Goal: Task Accomplishment & Management: Manage account settings

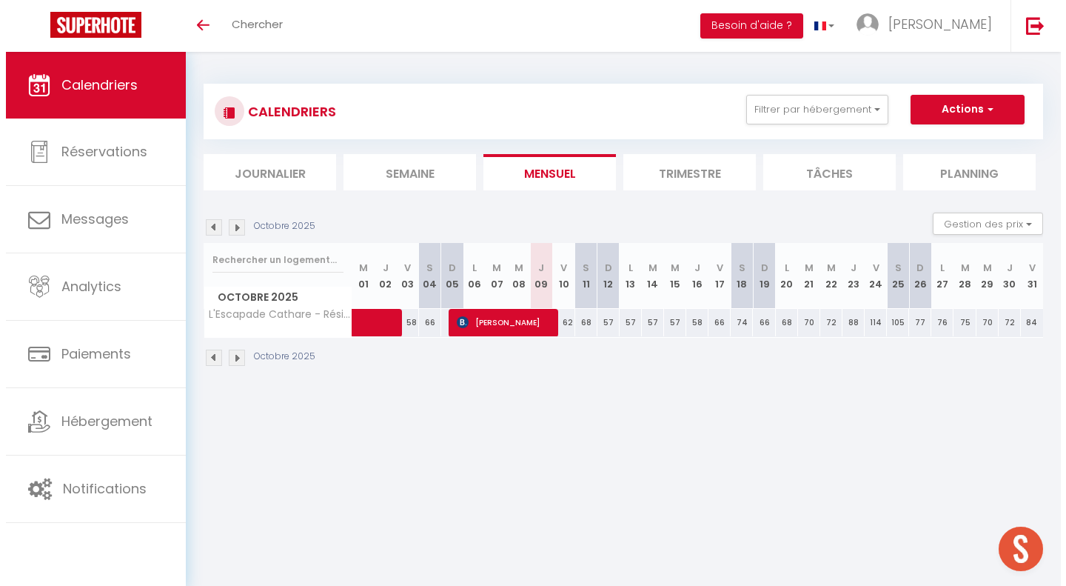
scroll to position [1935, 0]
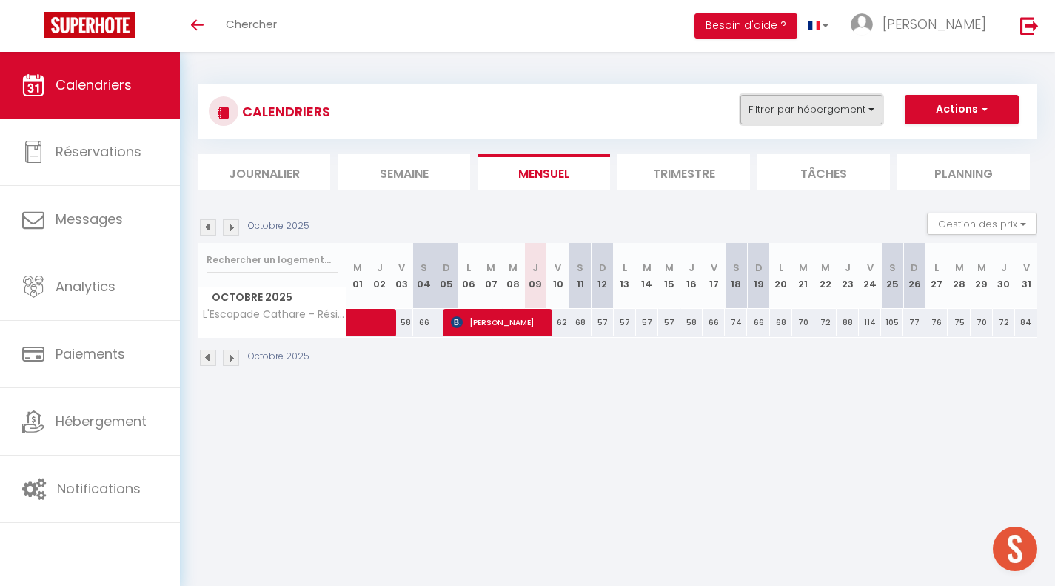
click at [831, 121] on button "Filtrer par hébergement" at bounding box center [811, 110] width 142 height 30
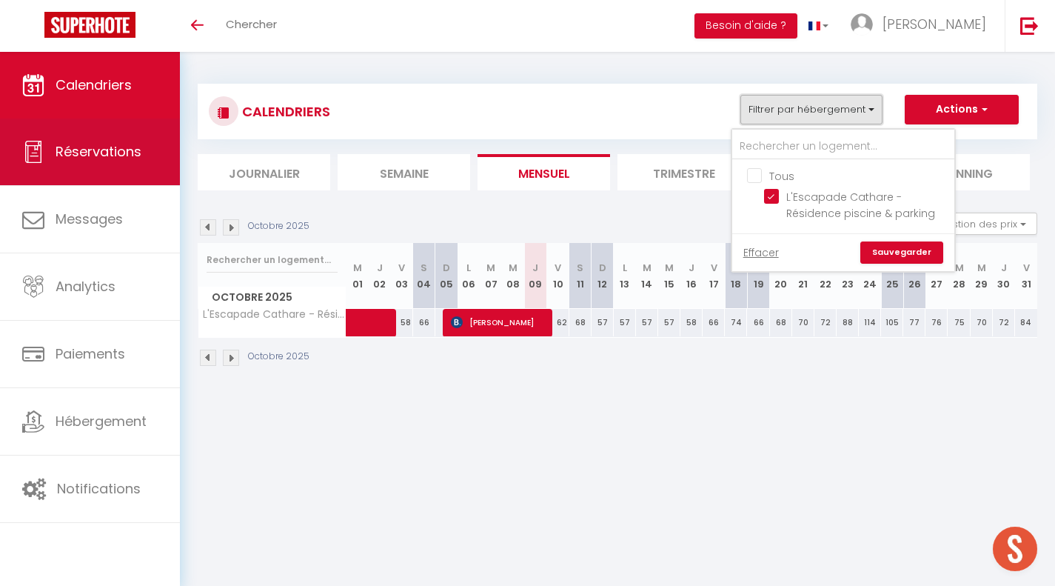
click at [2, 162] on link "Réservations" at bounding box center [90, 151] width 180 height 67
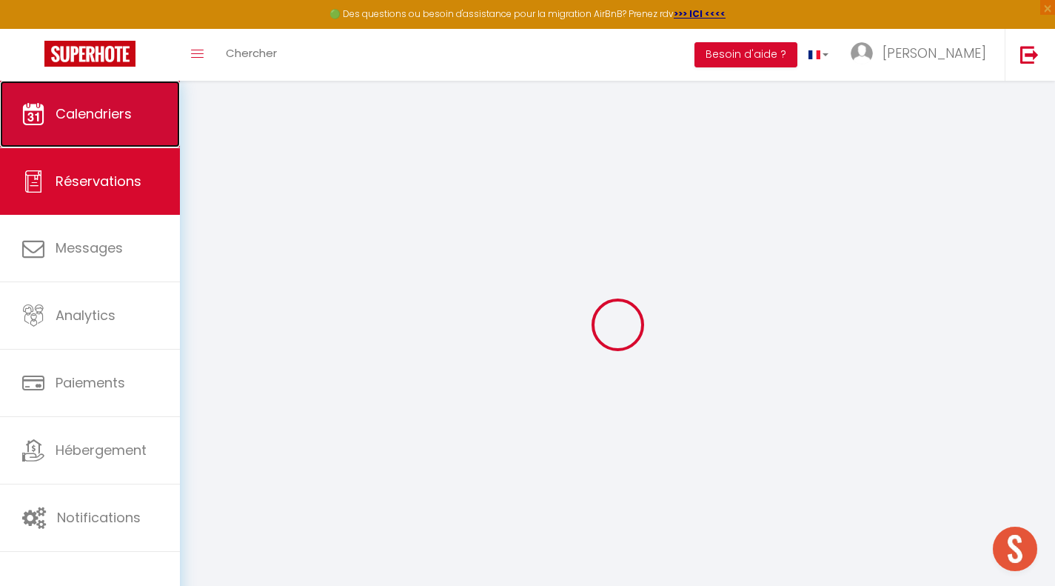
click at [124, 97] on link "Calendriers" at bounding box center [90, 114] width 180 height 67
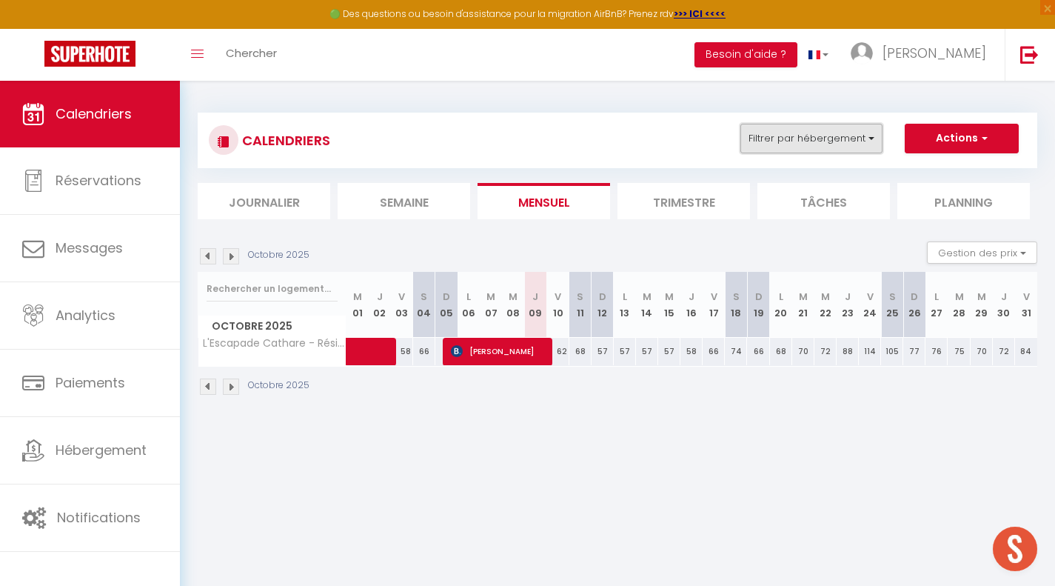
click at [808, 149] on button "Filtrer par hébergement" at bounding box center [811, 139] width 142 height 30
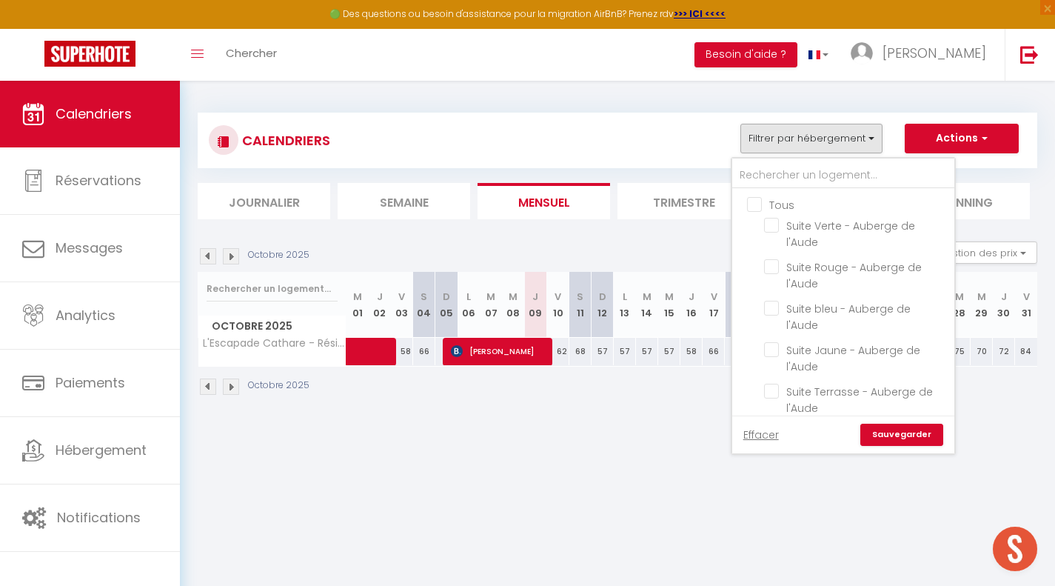
click at [762, 211] on label "Tous" at bounding box center [778, 205] width 33 height 16
click at [751, 211] on input "Tous" at bounding box center [858, 203] width 222 height 15
checkbox input "true"
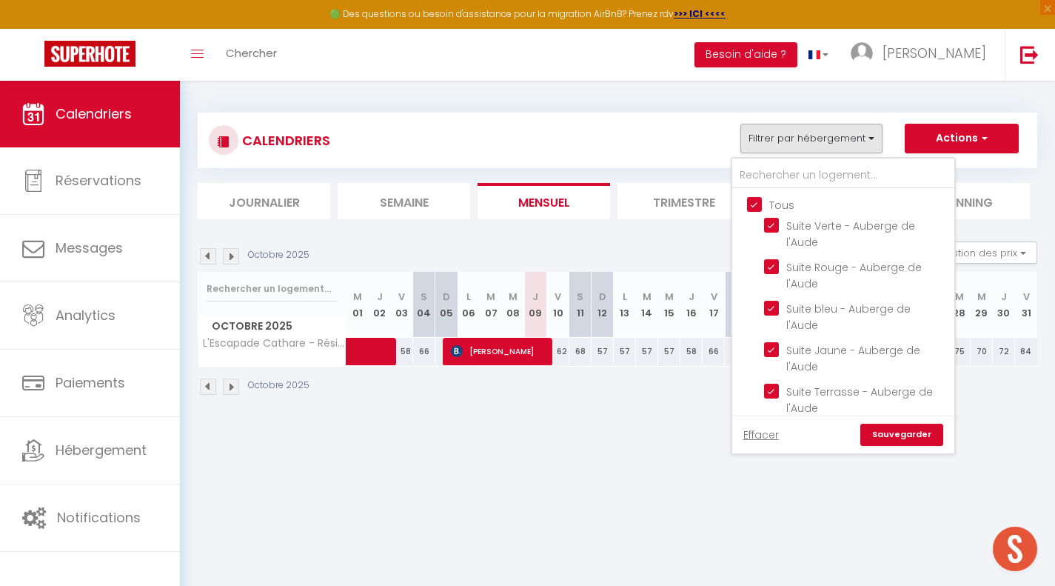
checkbox input "true"
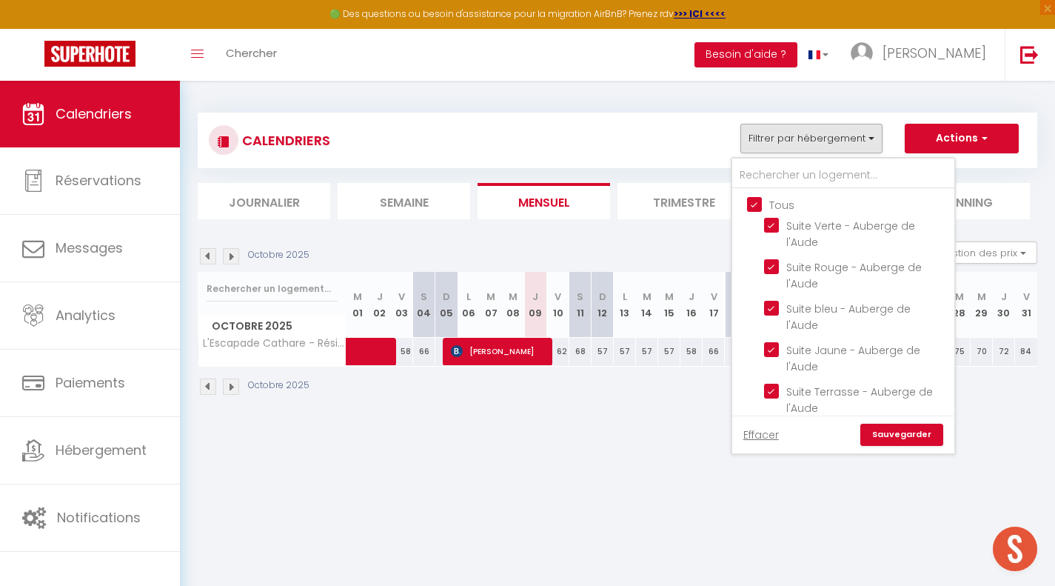
checkbox input "true"
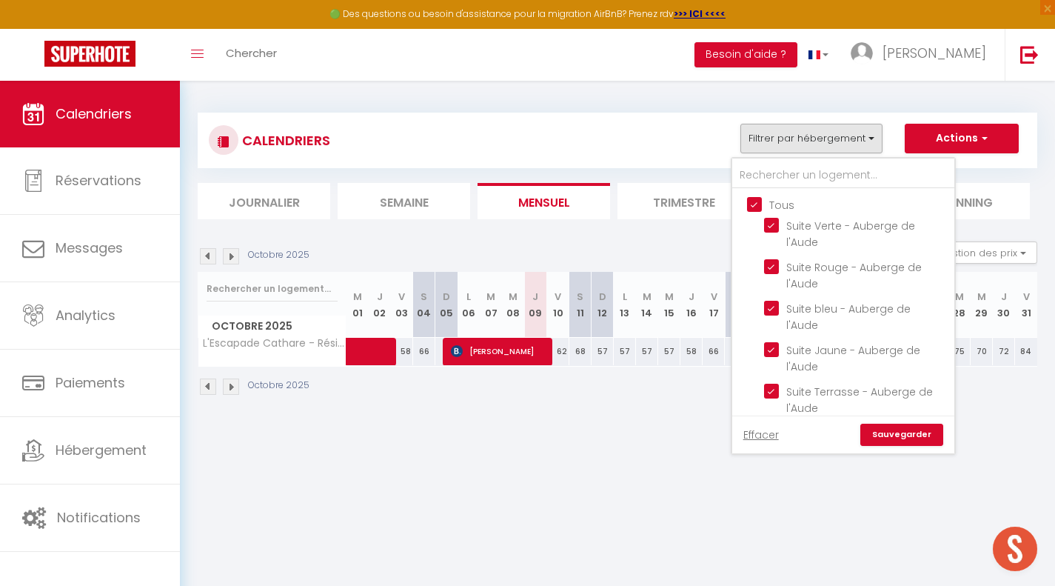
checkbox input "true"
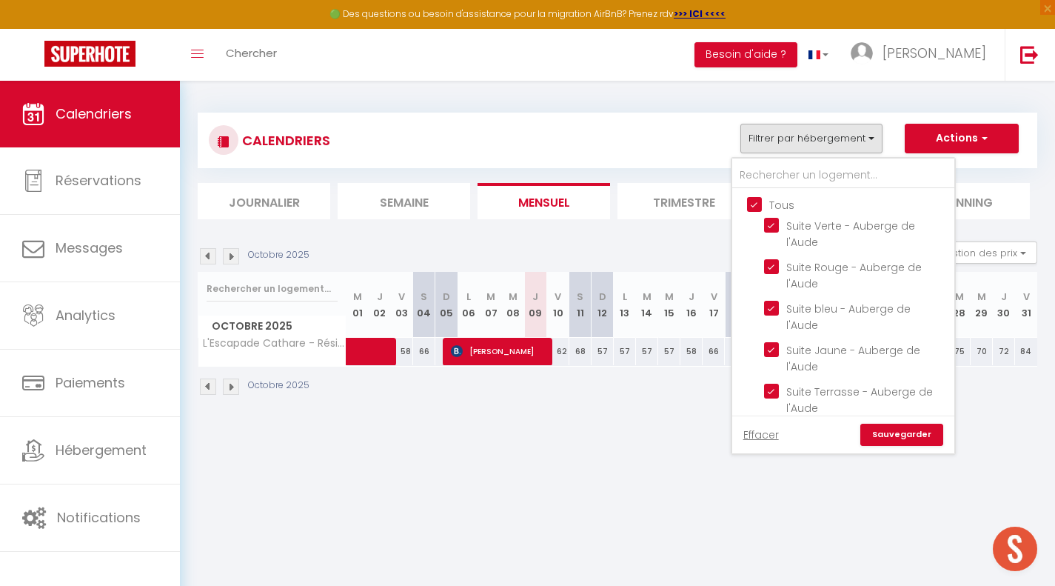
checkbox input "true"
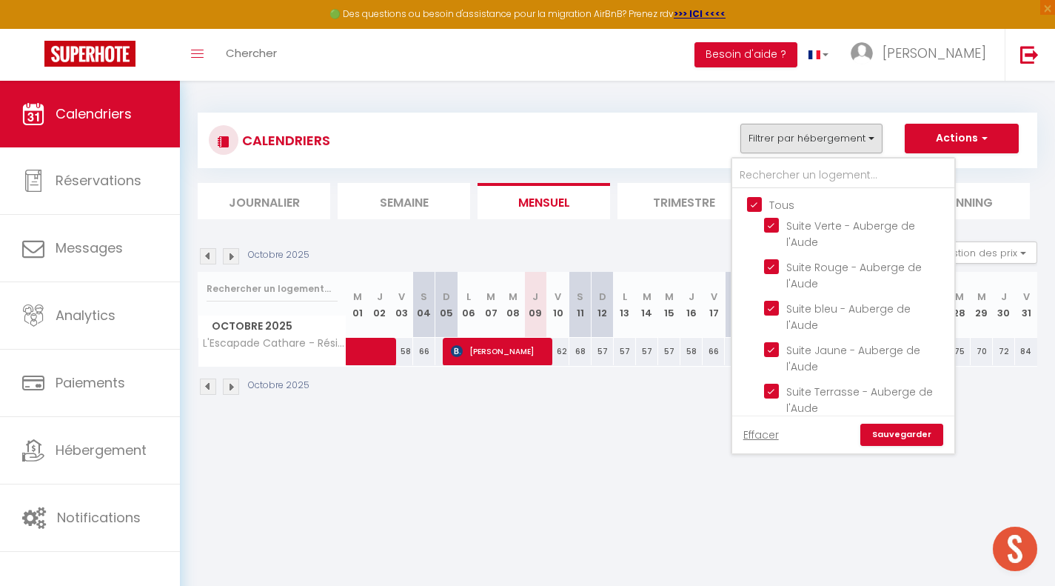
checkbox input "true"
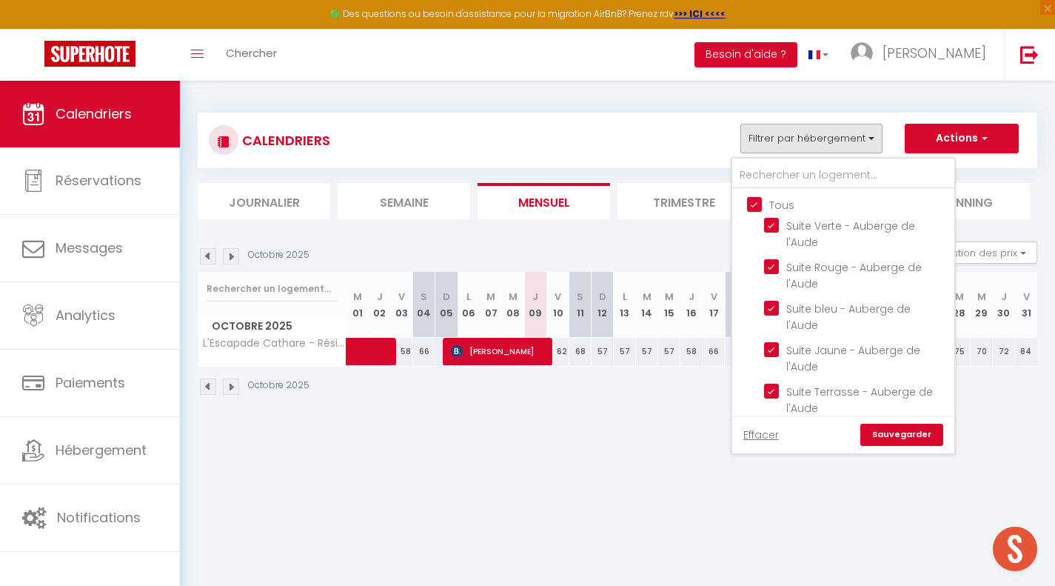
checkbox input "true"
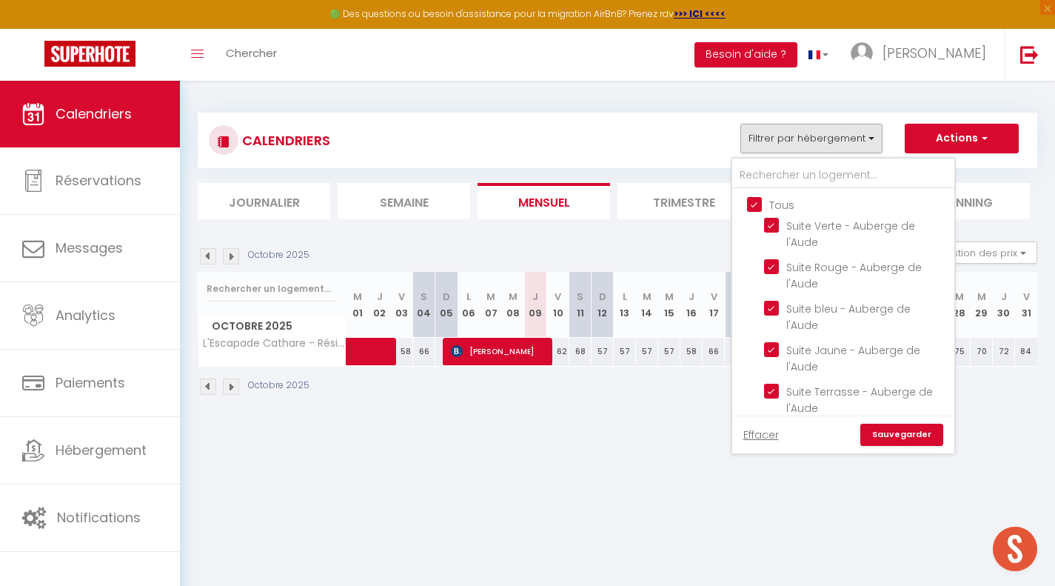
checkbox input "true"
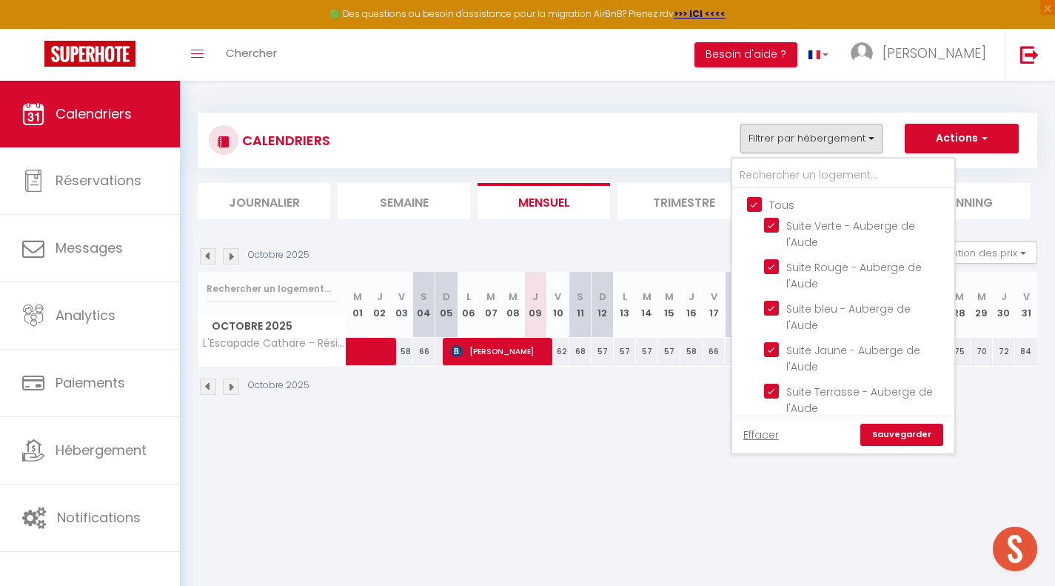
checkbox input "true"
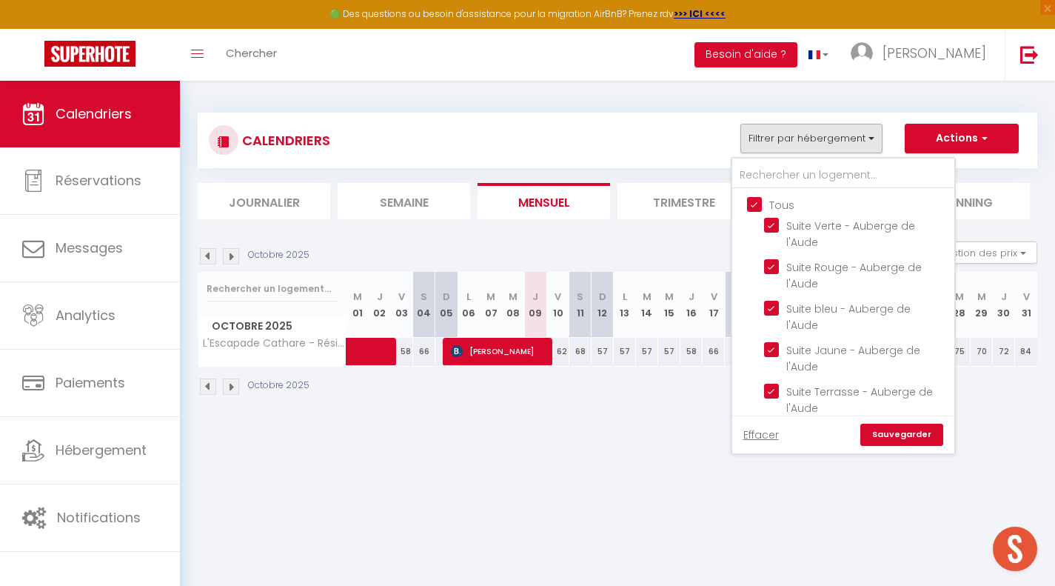
checkbox input "true"
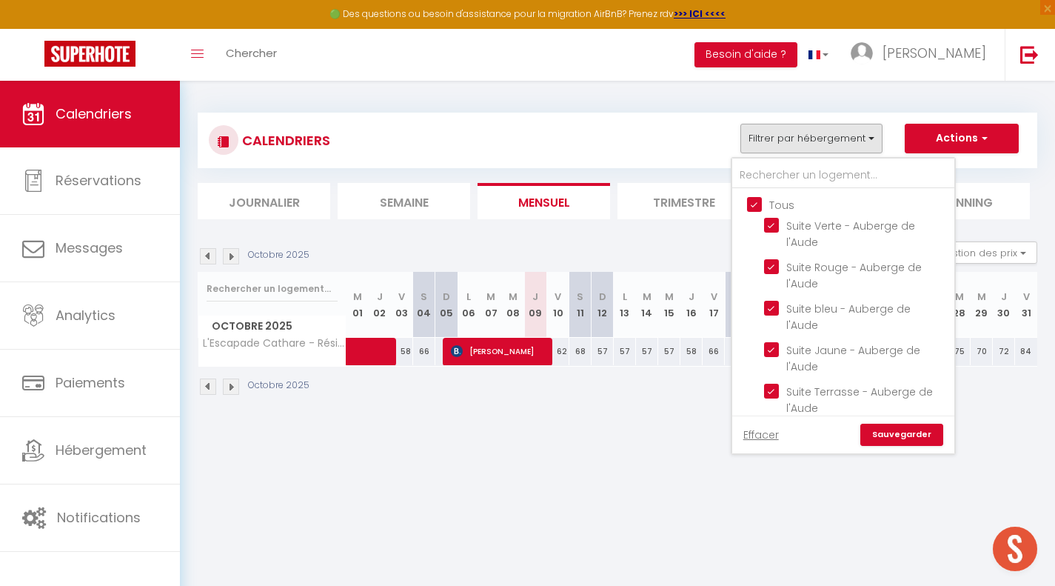
checkbox input "true"
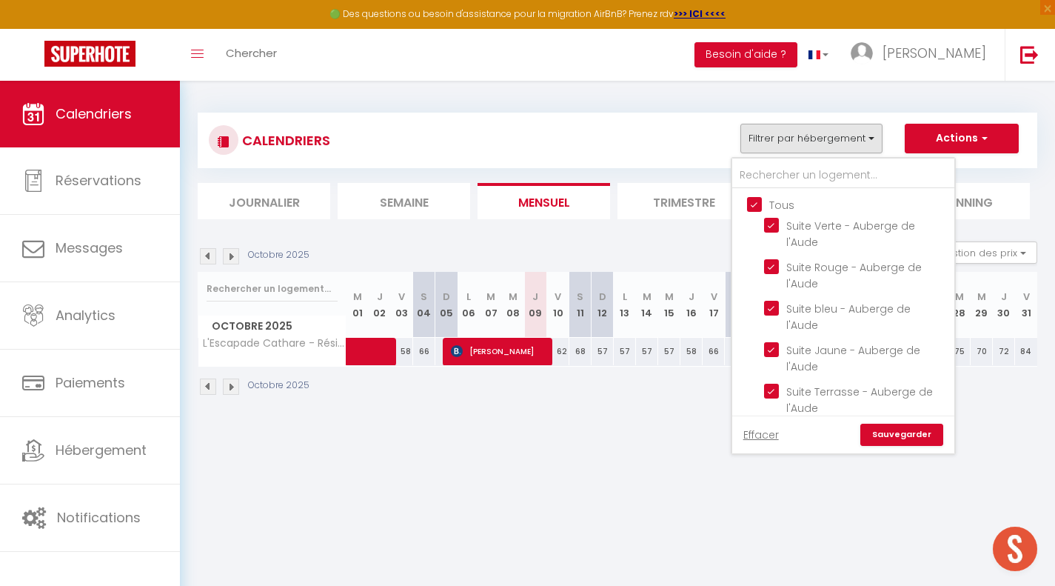
checkbox input "true"
click at [751, 211] on ul "Journalier [GEOGRAPHIC_DATA] Mensuel Trimestre Tâches Planning" at bounding box center [618, 201] width 840 height 36
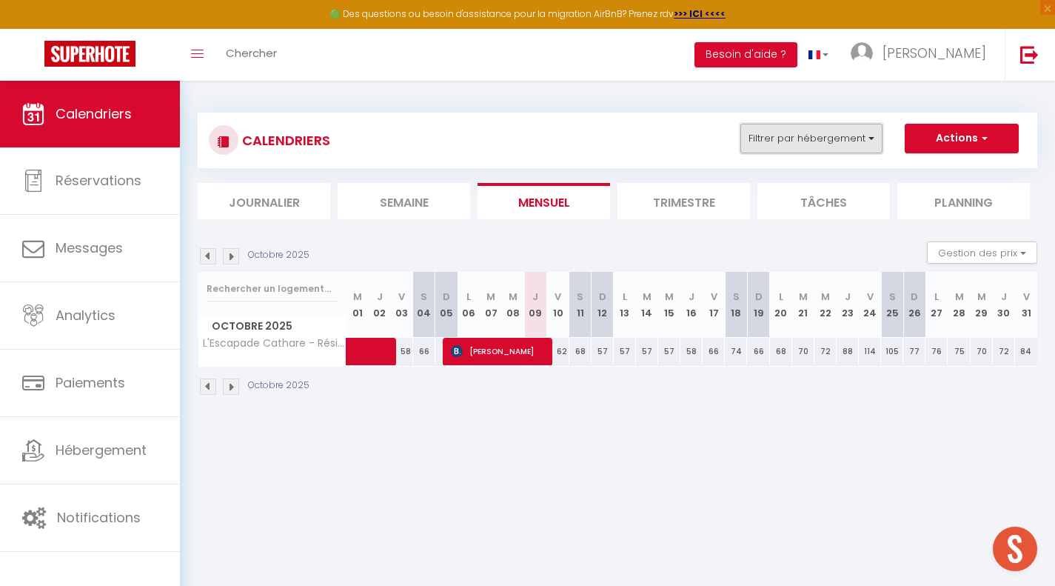
click at [783, 139] on button "Filtrer par hébergement" at bounding box center [811, 139] width 142 height 30
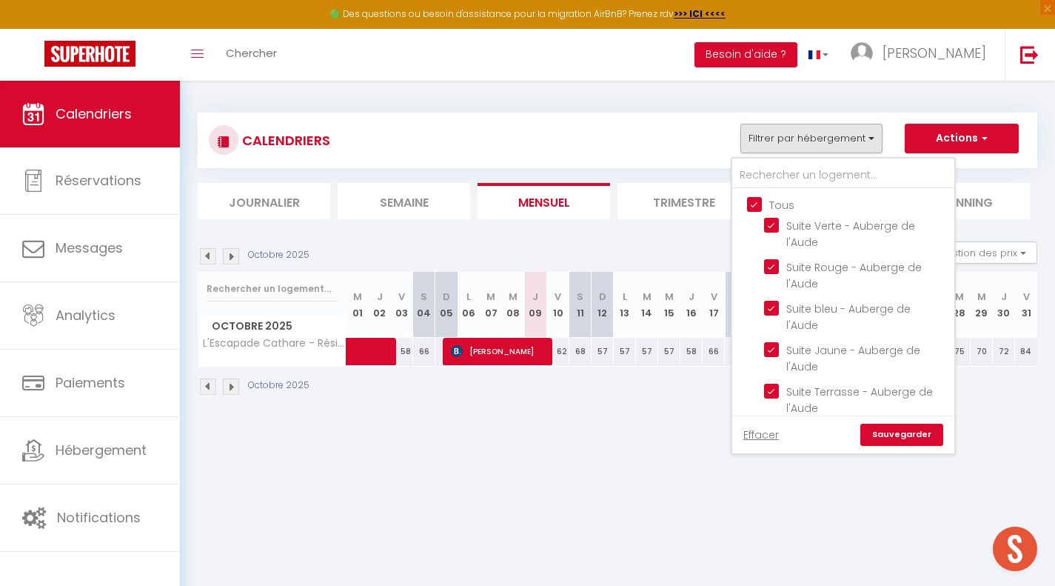
click at [759, 200] on input "Tous" at bounding box center [858, 203] width 222 height 15
checkbox input "false"
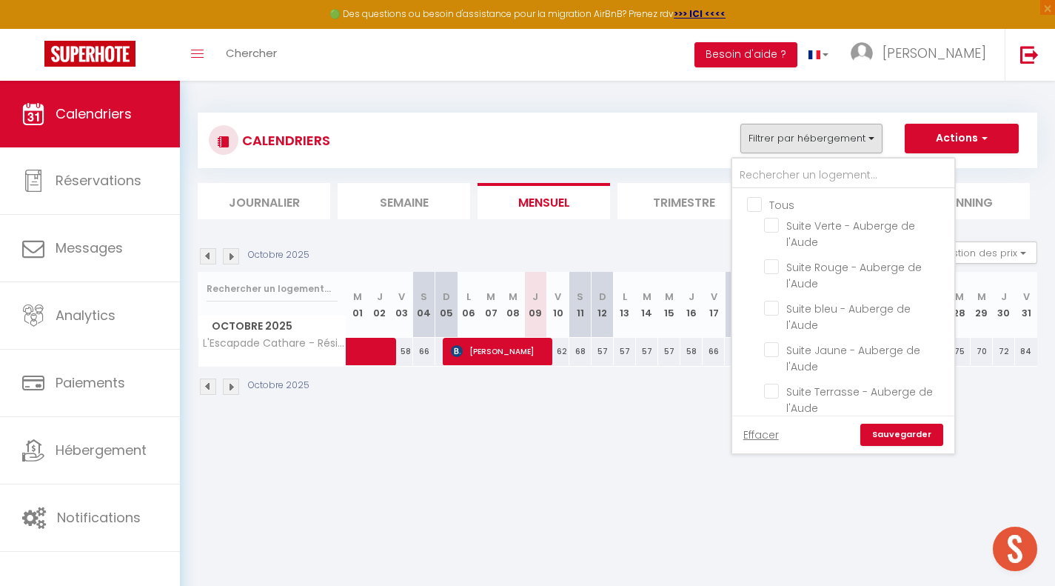
checkbox input "false"
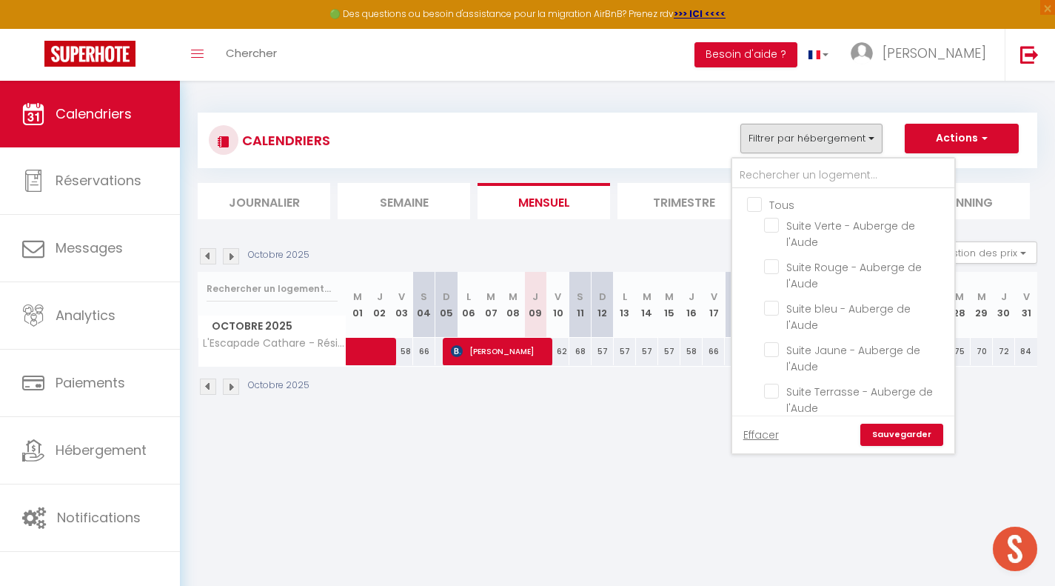
checkbox input "false"
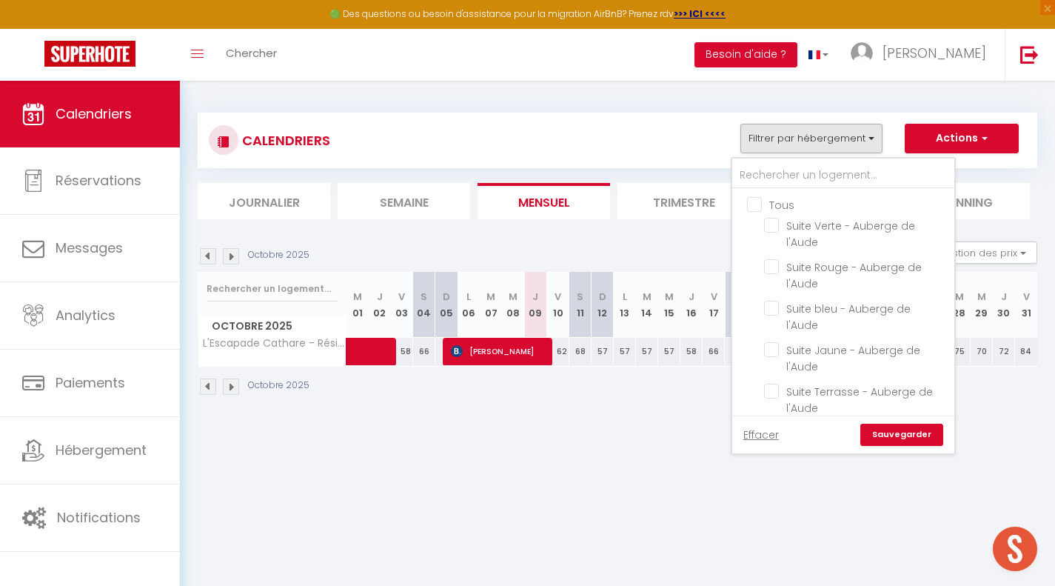
checkbox input "false"
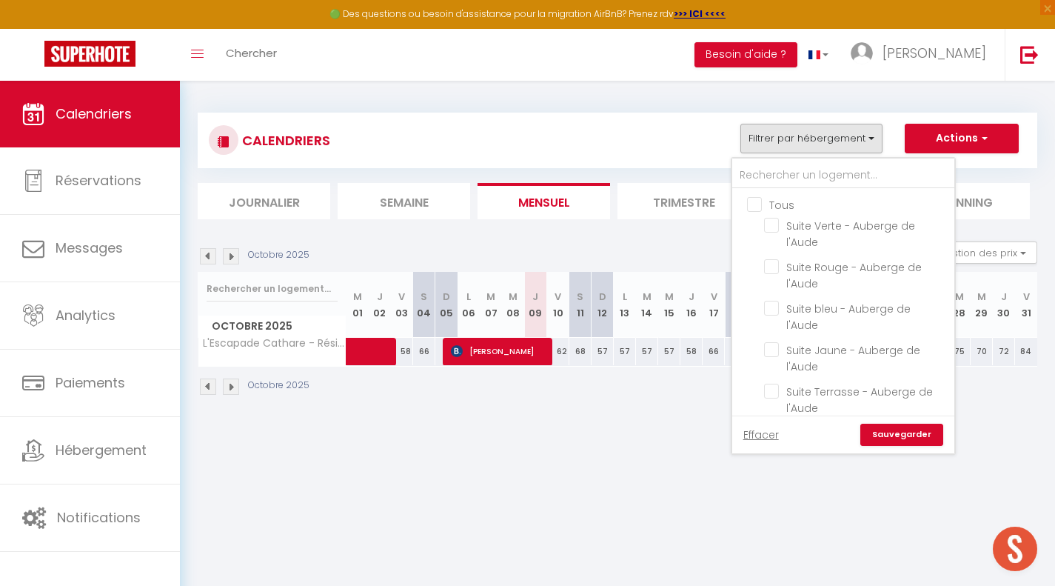
checkbox input "false"
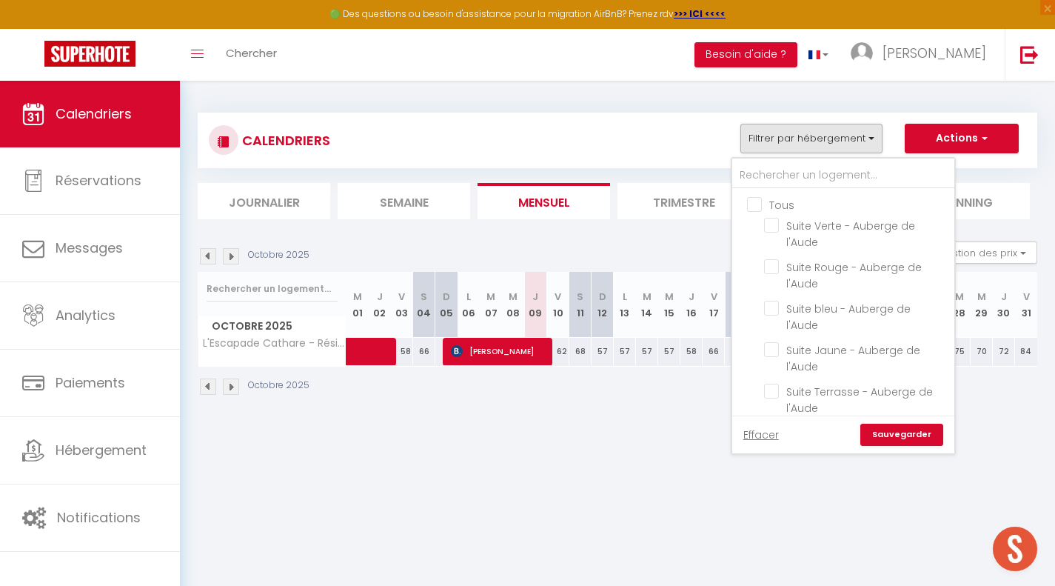
checkbox input "false"
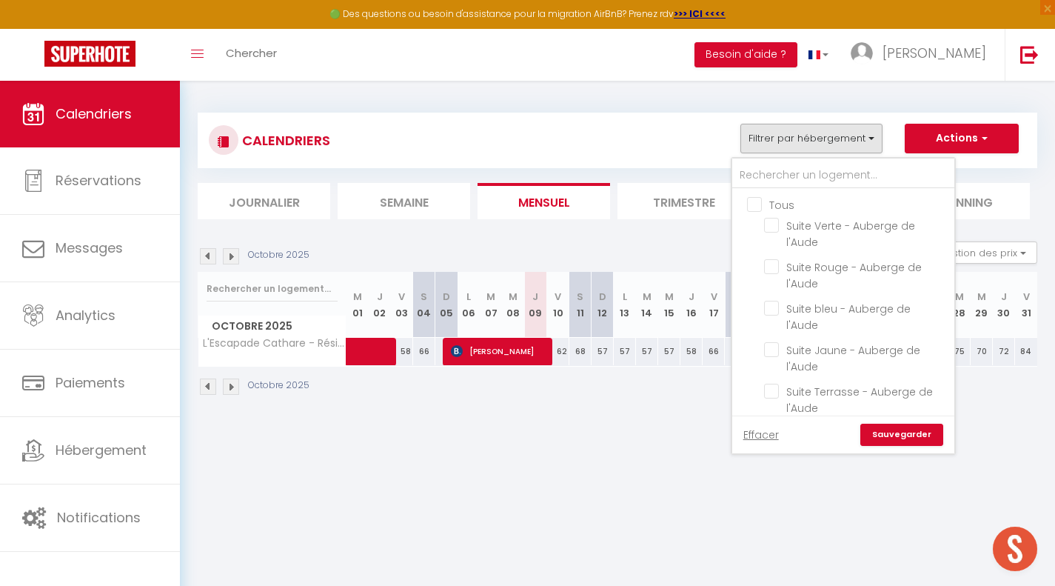
checkbox input "false"
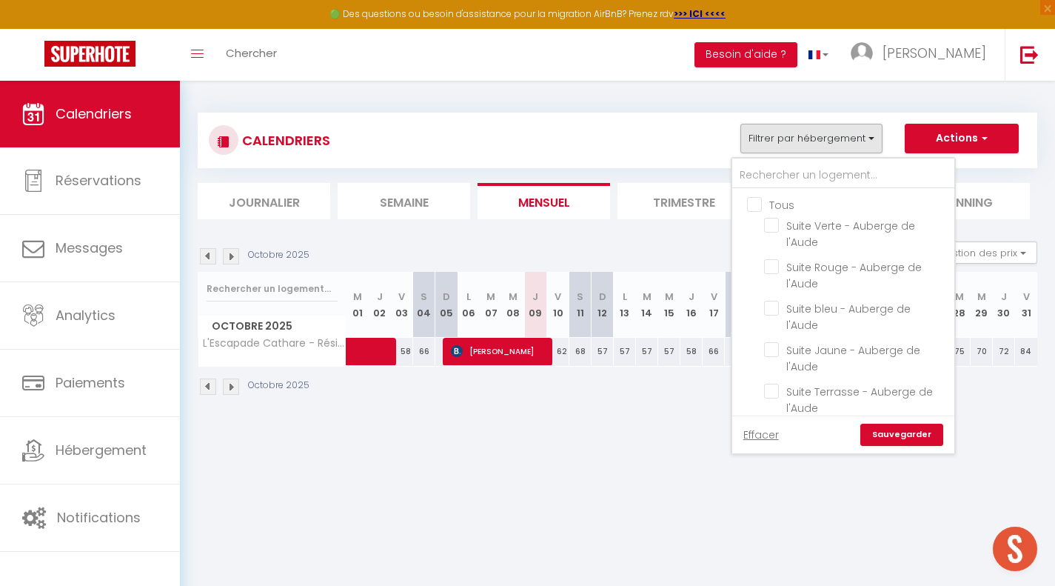
checkbox input "false"
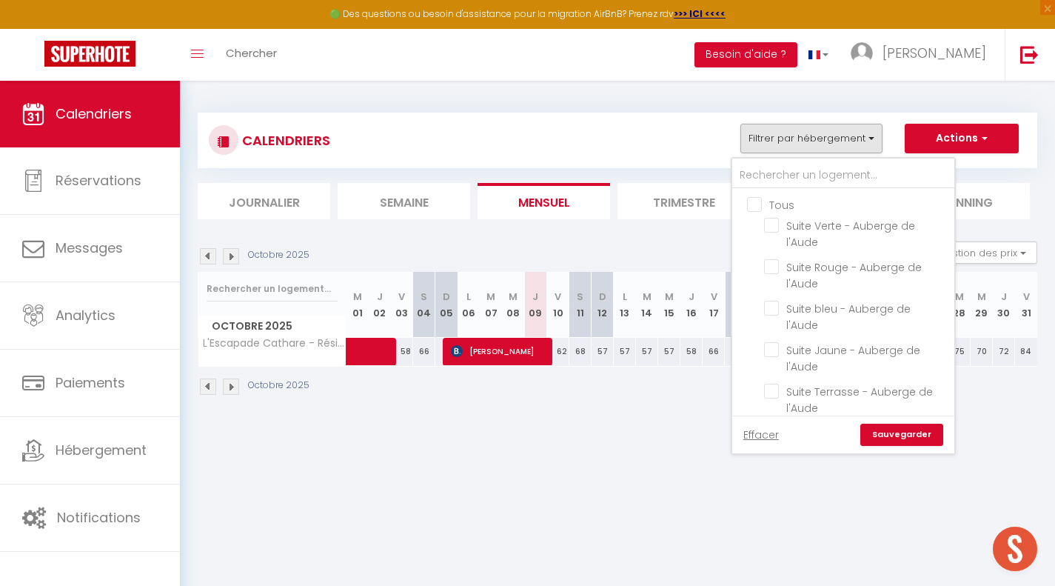
checkbox input "false"
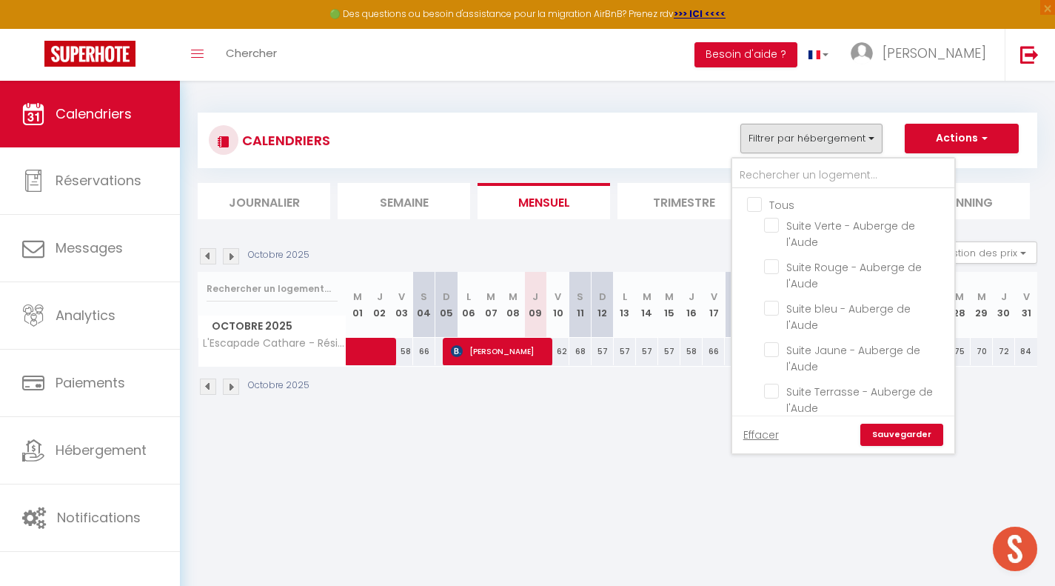
checkbox input "false"
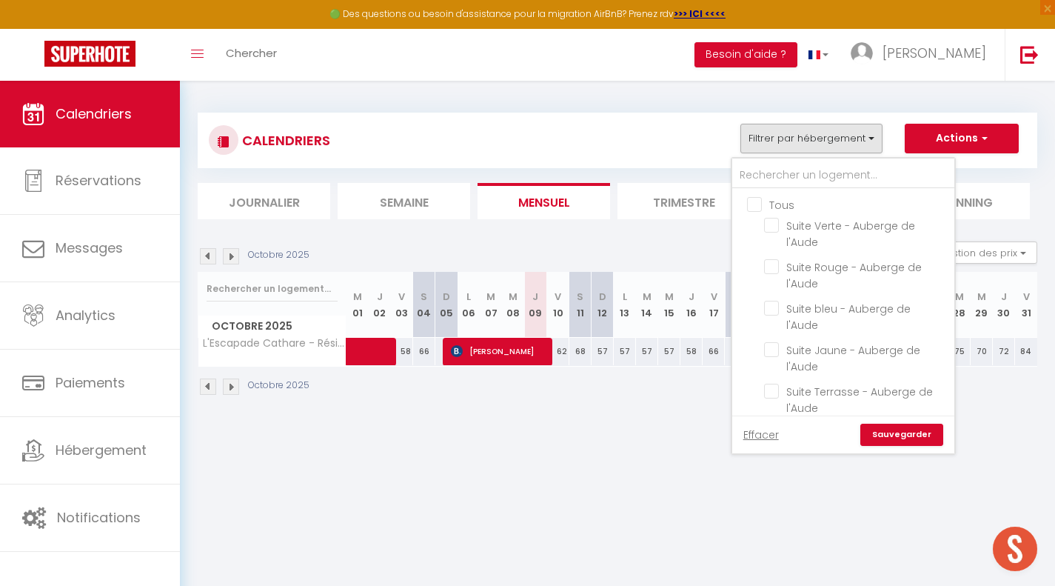
checkbox input "false"
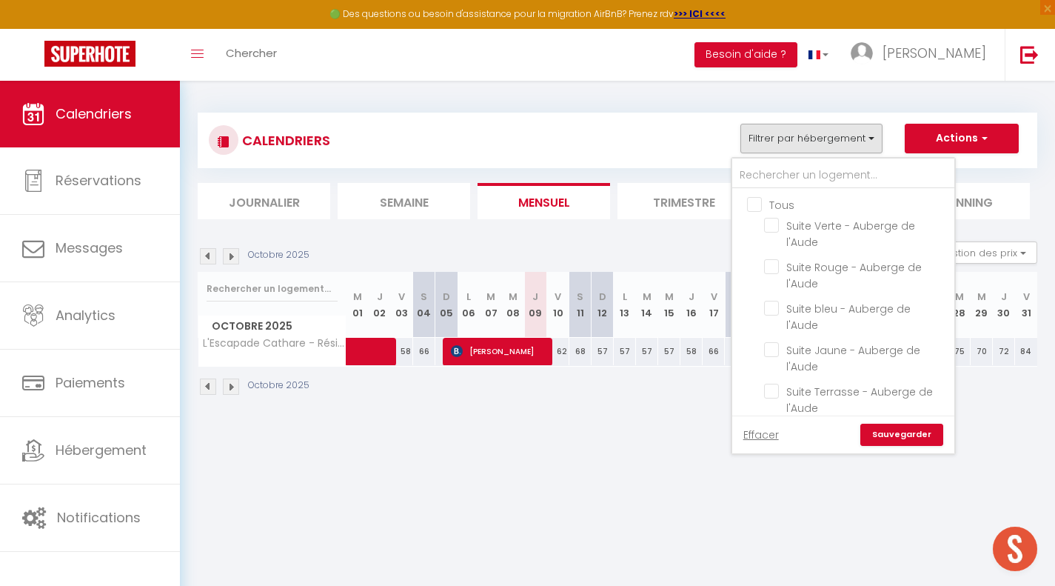
checkbox input "false"
click at [785, 181] on input "text" at bounding box center [843, 175] width 222 height 27
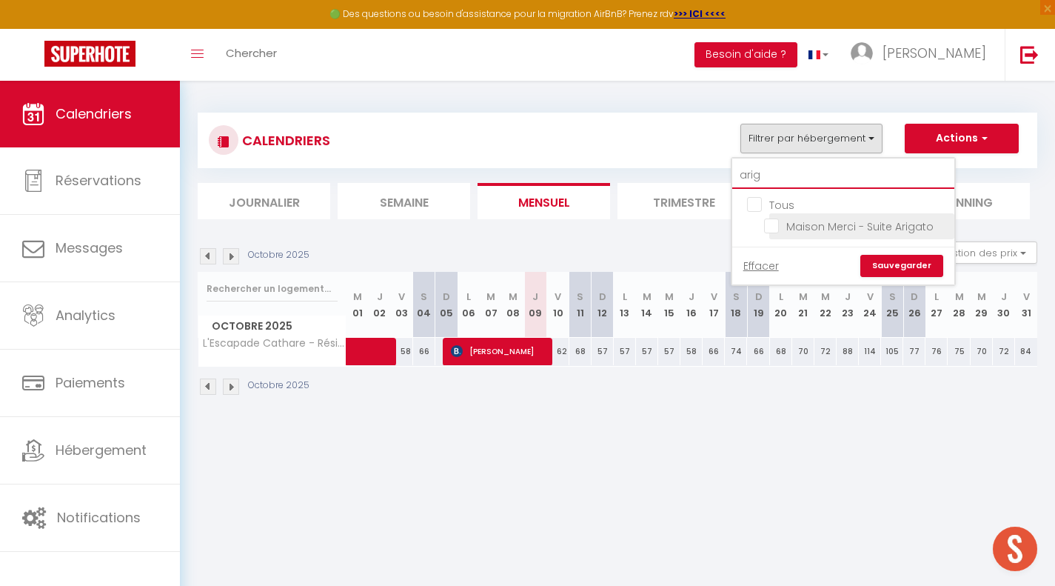
type input "arig"
click at [774, 228] on input "Maison Merci - Suite Arigato" at bounding box center [856, 225] width 185 height 15
checkbox input "true"
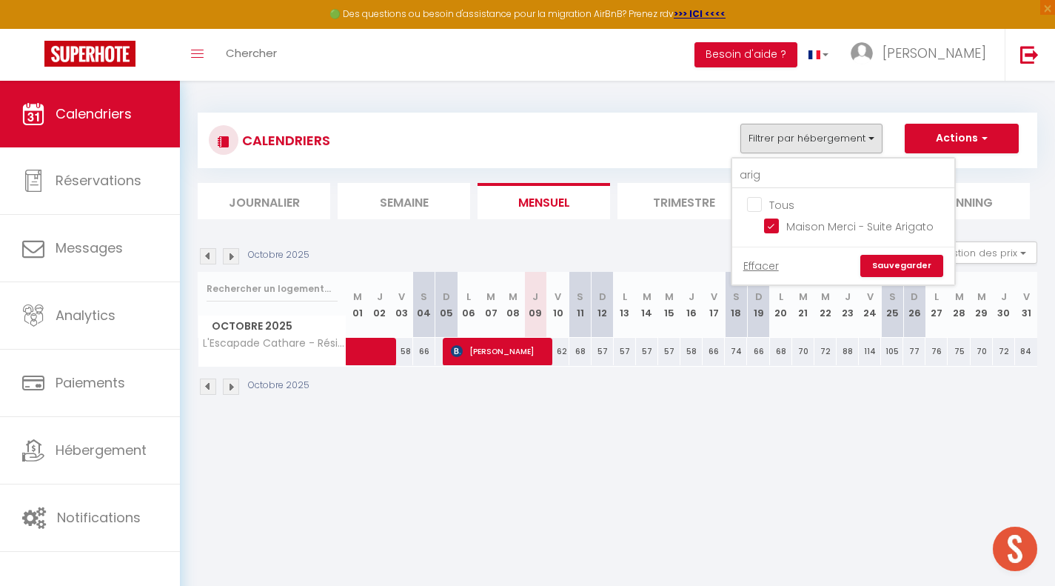
click at [907, 265] on link "Sauvegarder" at bounding box center [901, 266] width 83 height 22
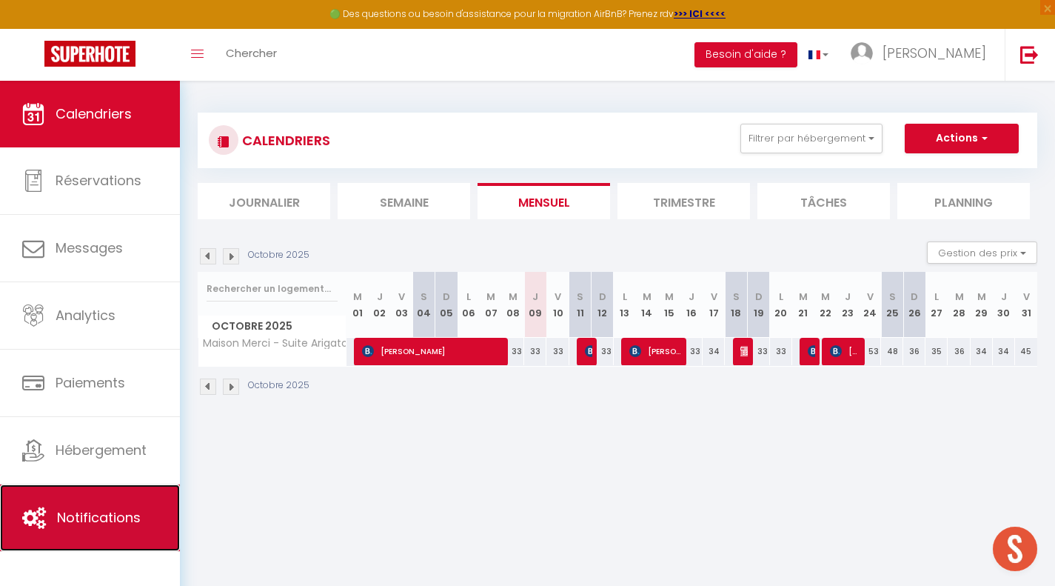
click at [121, 521] on span "Notifications" at bounding box center [99, 517] width 84 height 19
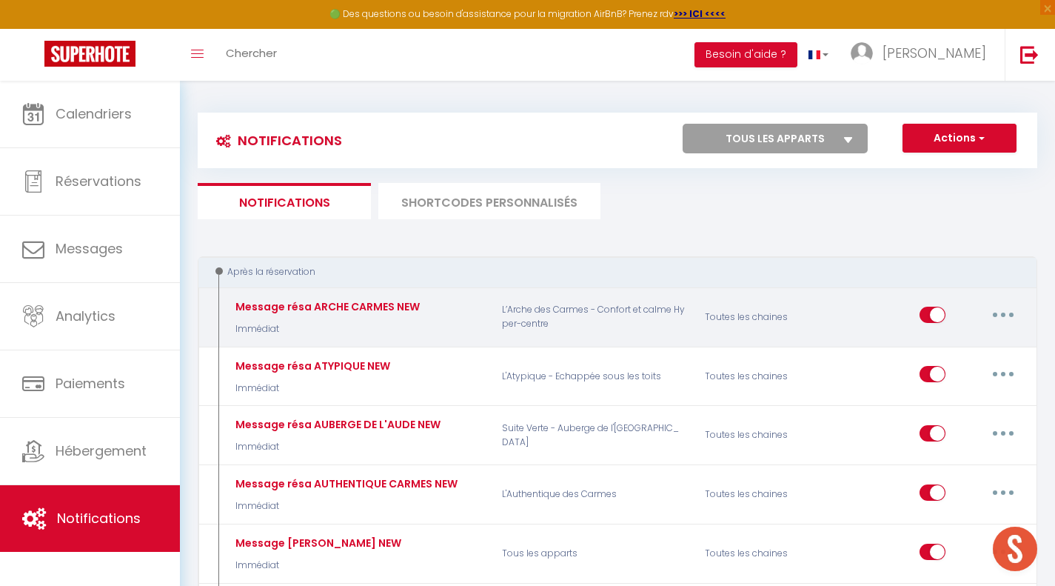
click at [1008, 315] on button "button" at bounding box center [1002, 315] width 41 height 24
click at [956, 372] on link "Dupliquer" at bounding box center [965, 375] width 110 height 25
select select
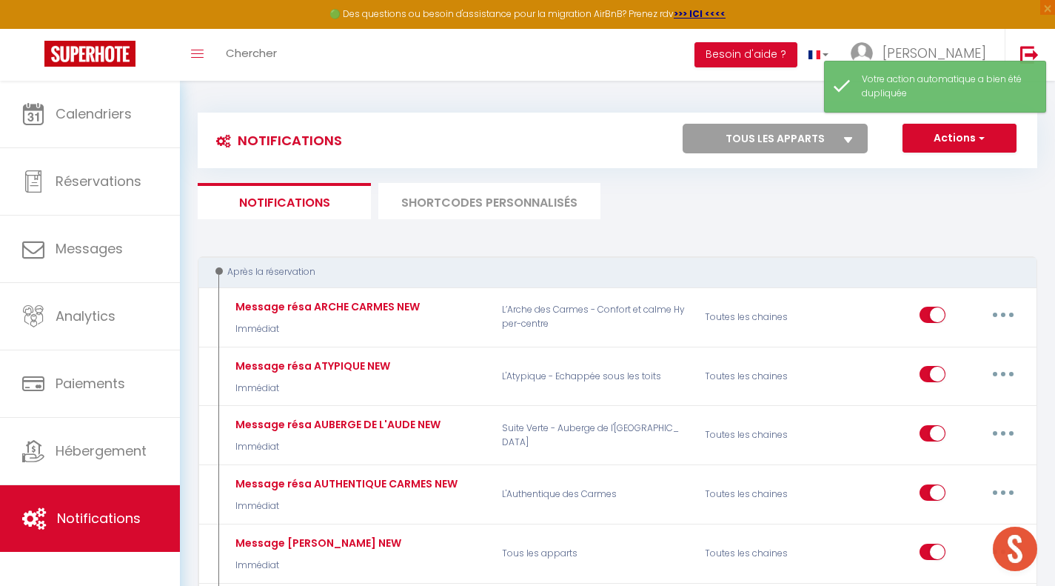
checkbox input "false"
checkbox input "true"
checkbox input "false"
select select
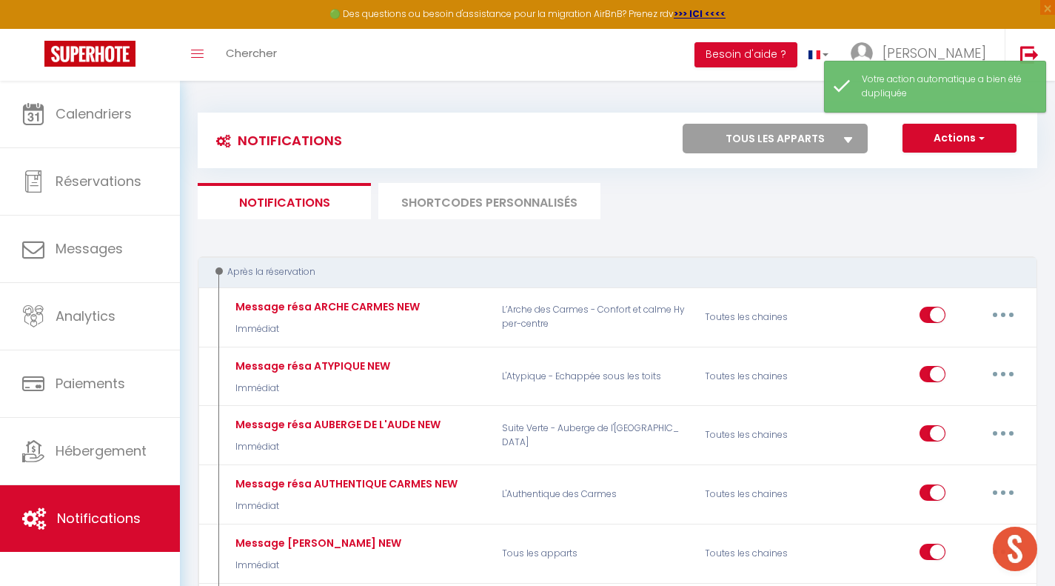
checkbox input "false"
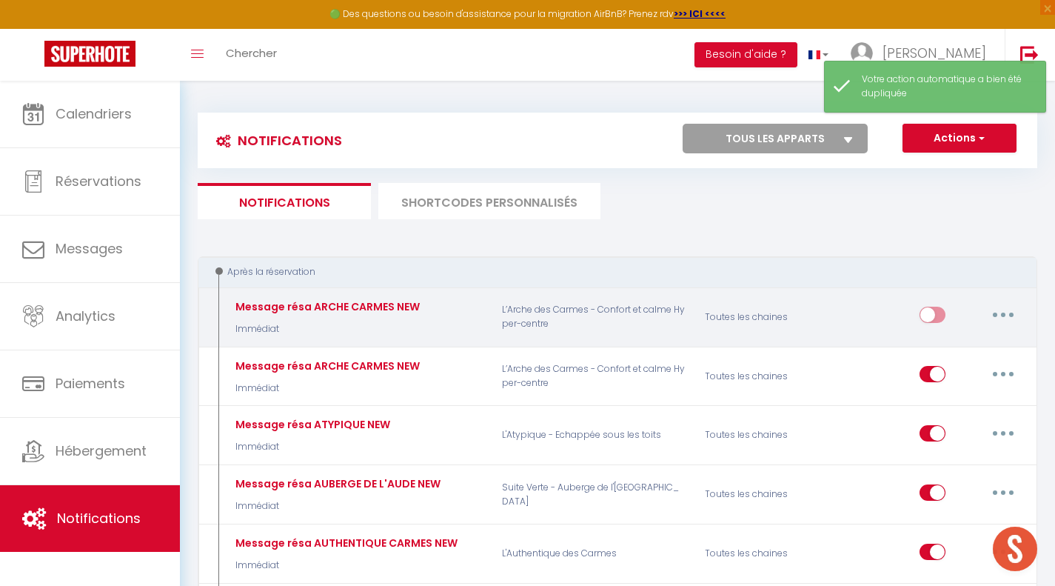
click at [1010, 312] on button "button" at bounding box center [1002, 315] width 41 height 24
click at [968, 348] on link "Editer" at bounding box center [965, 348] width 110 height 25
type input "Message résa ARCHE CARMES NEW"
select select "Immédiat"
select select "if_booking_is_paid"
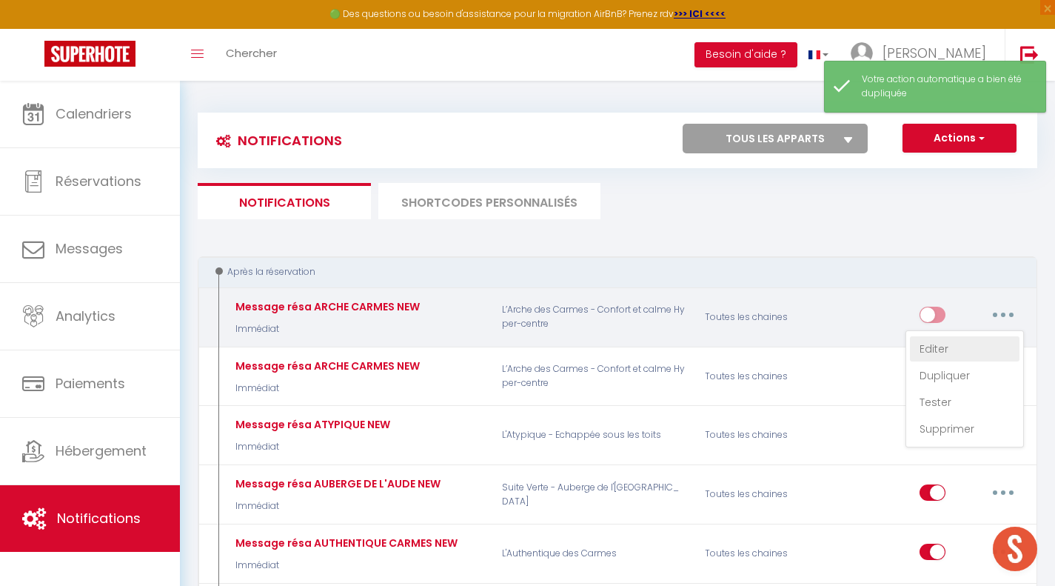
checkbox input "true"
checkbox input "false"
radio input "true"
type input "Merci de votre réservation"
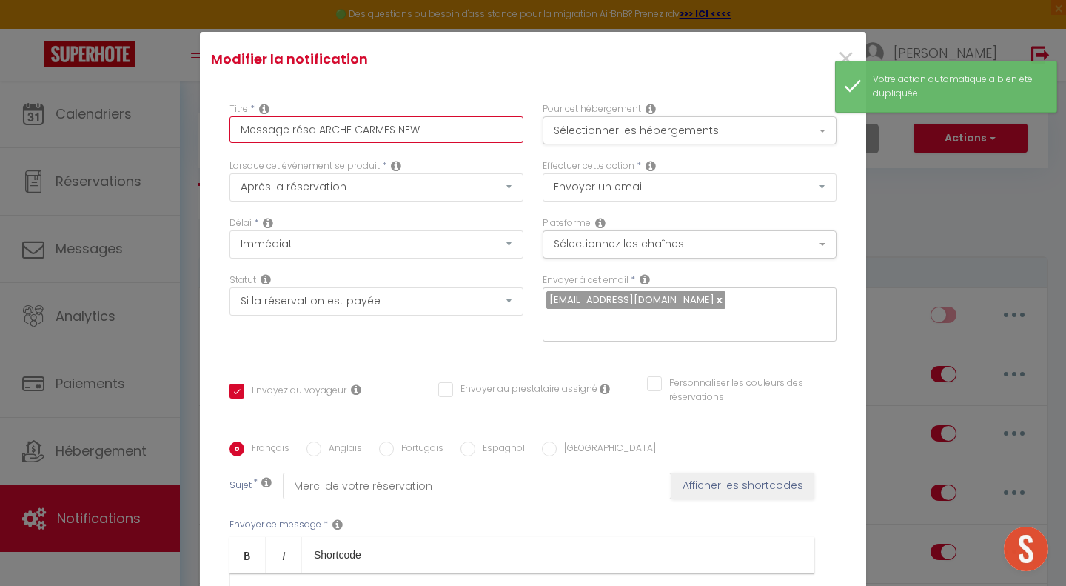
click at [368, 121] on input "Message résa ARCHE CARMES NEW" at bounding box center [377, 129] width 294 height 27
type input "Message résa ARCHE NEW"
checkbox input "true"
checkbox input "false"
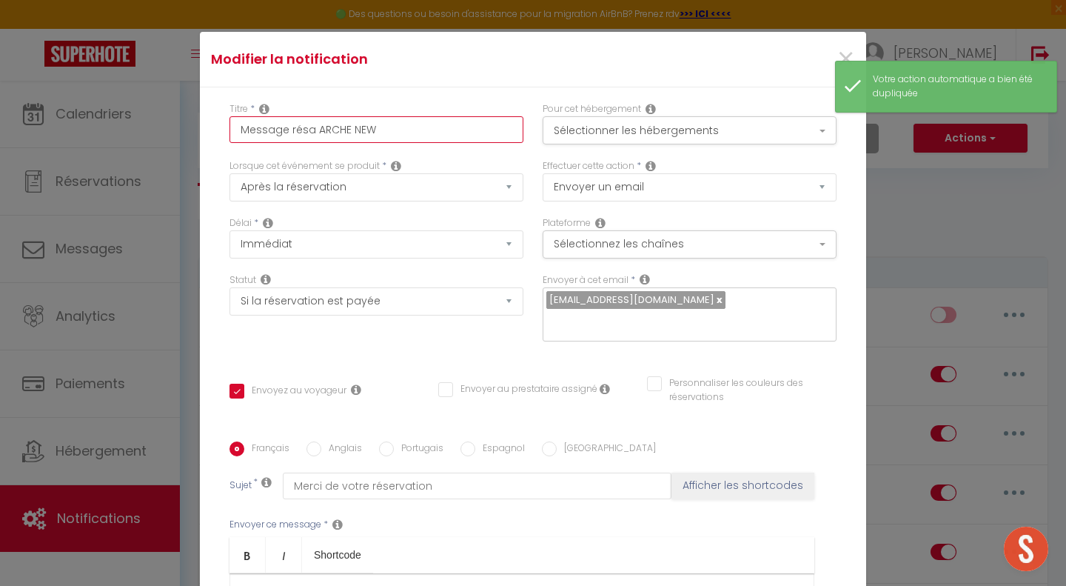
checkbox input "false"
type input "Message résa ARCHENEW"
checkbox input "true"
checkbox input "false"
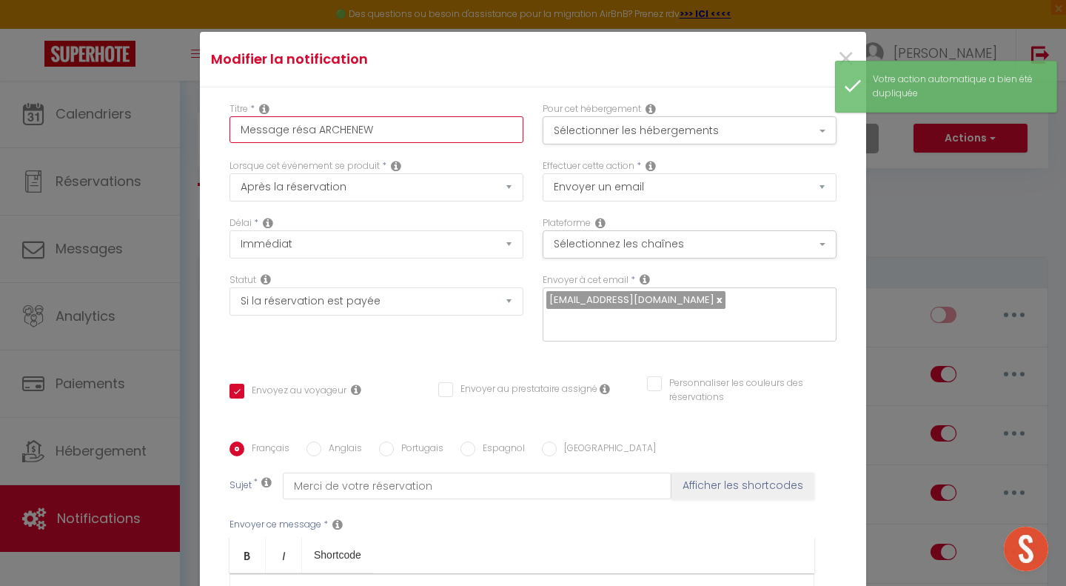
type input "Message résa ARCHNEW"
checkbox input "true"
checkbox input "false"
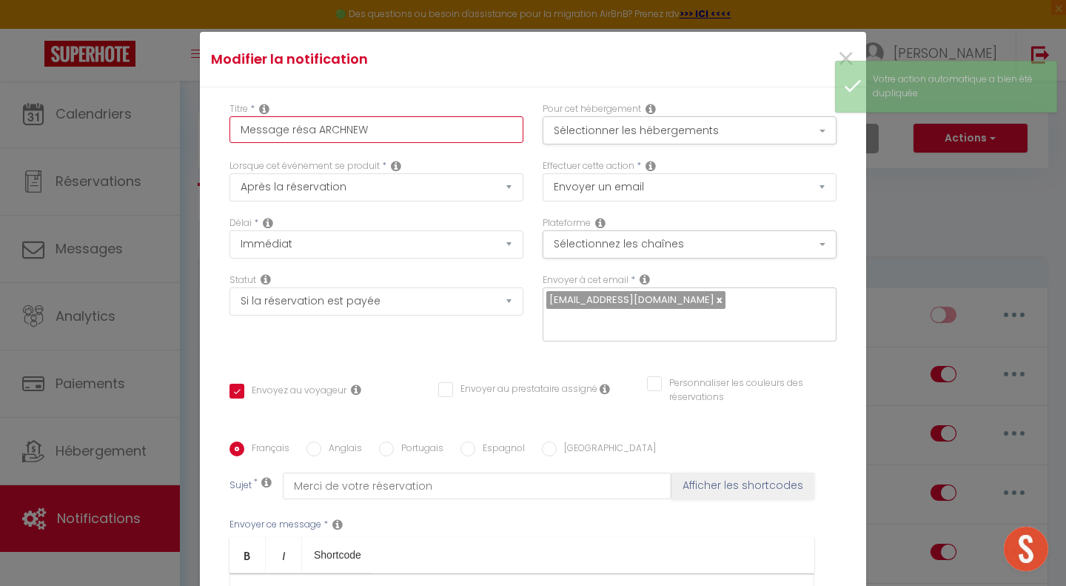
type input "Message [PERSON_NAME]"
checkbox input "true"
checkbox input "false"
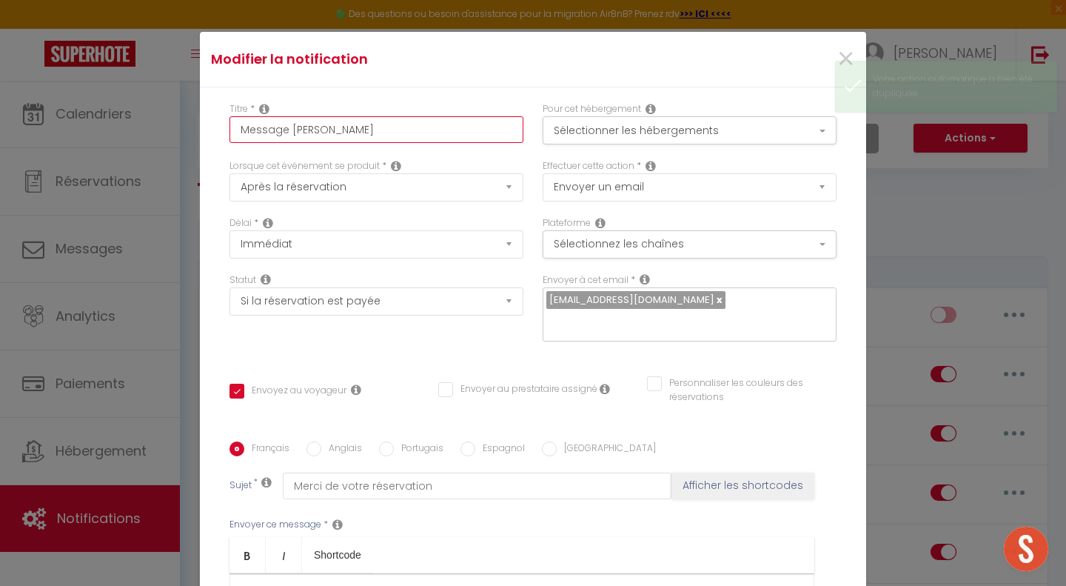
type input "Message [PERSON_NAME]"
checkbox input "false"
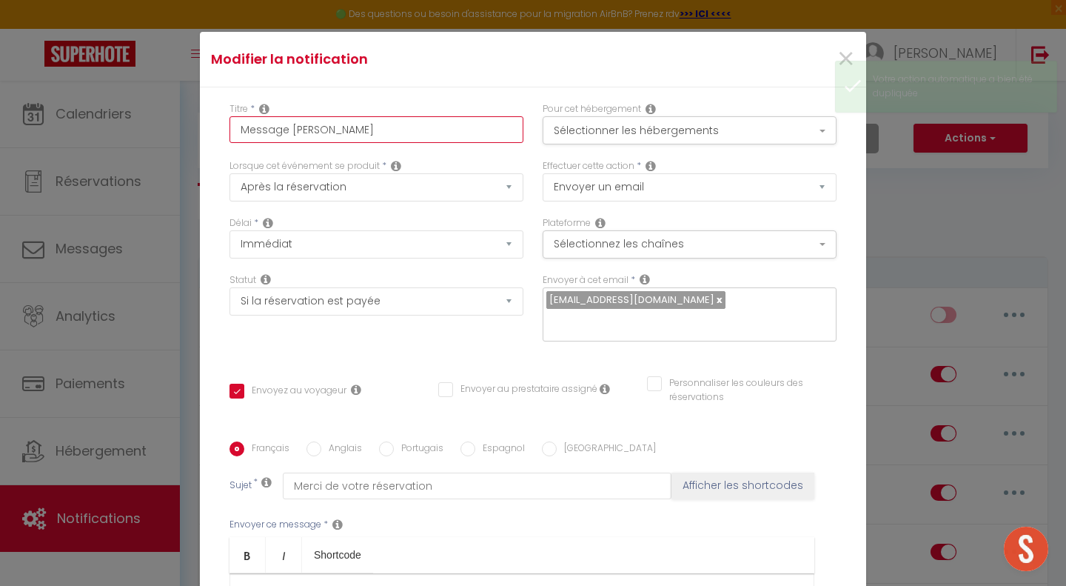
checkbox input "false"
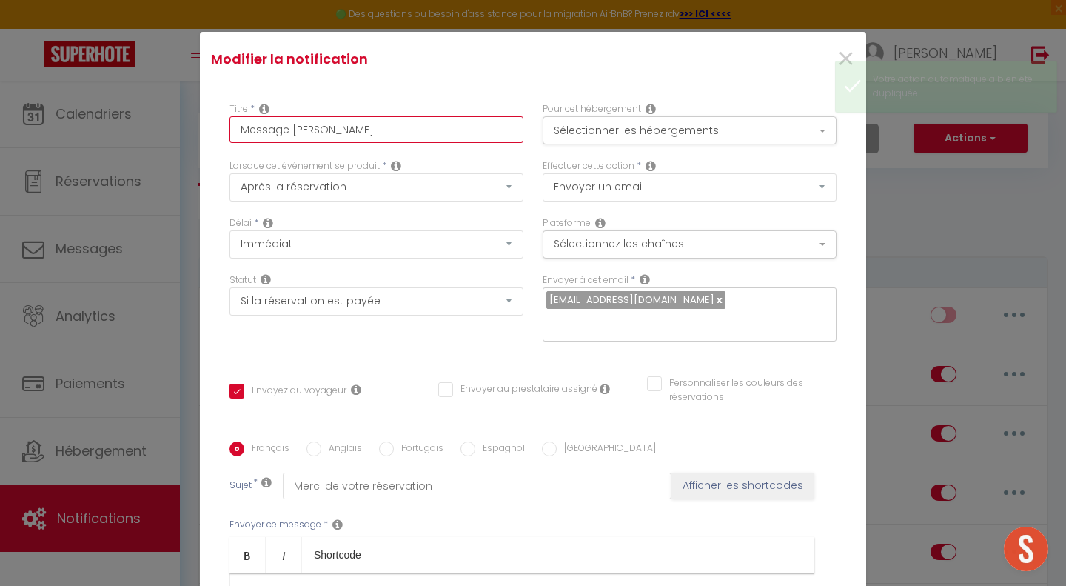
checkbox input "false"
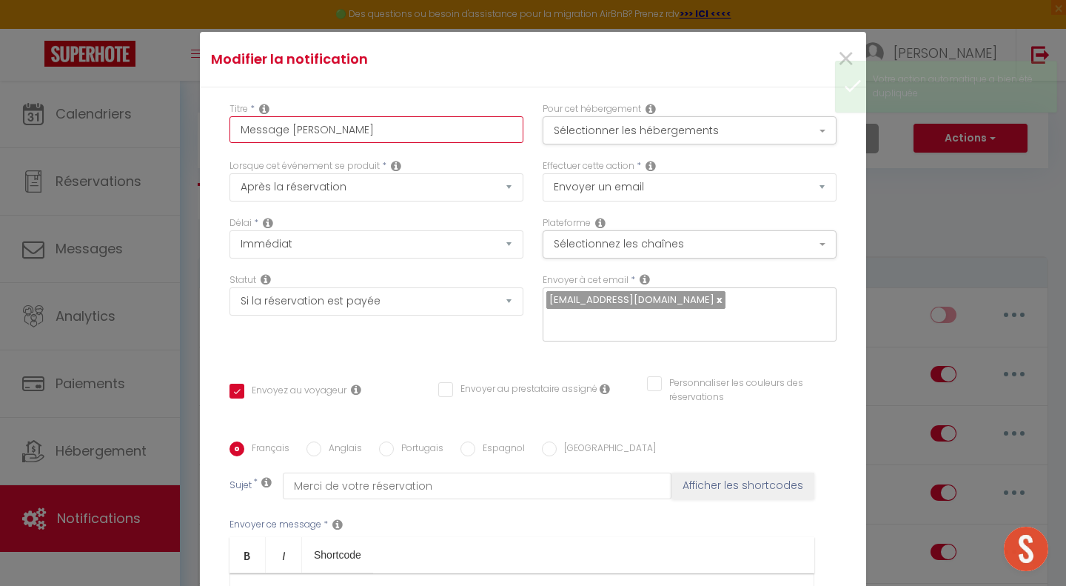
checkbox input "false"
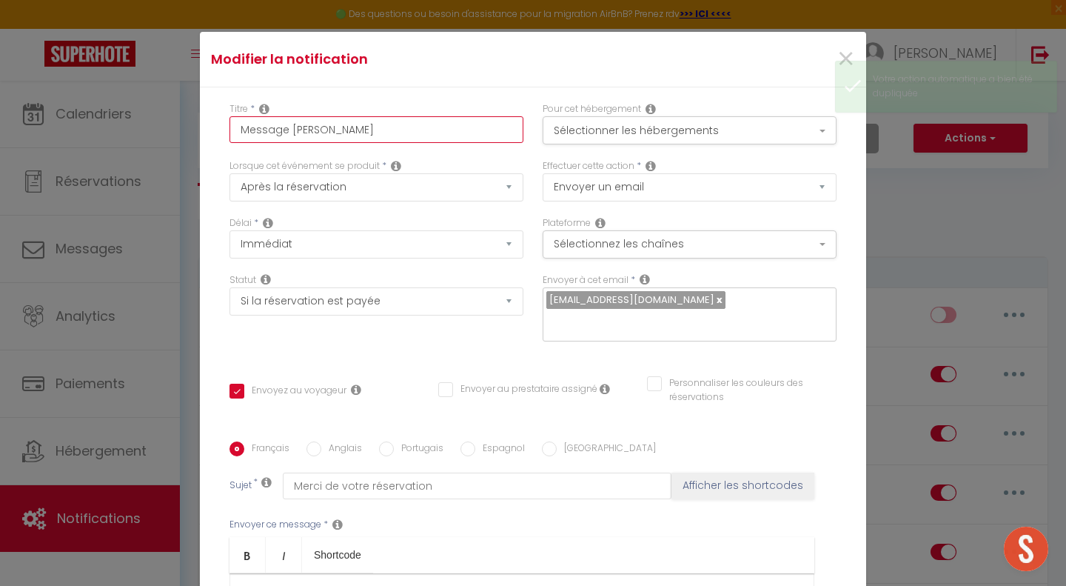
checkbox input "false"
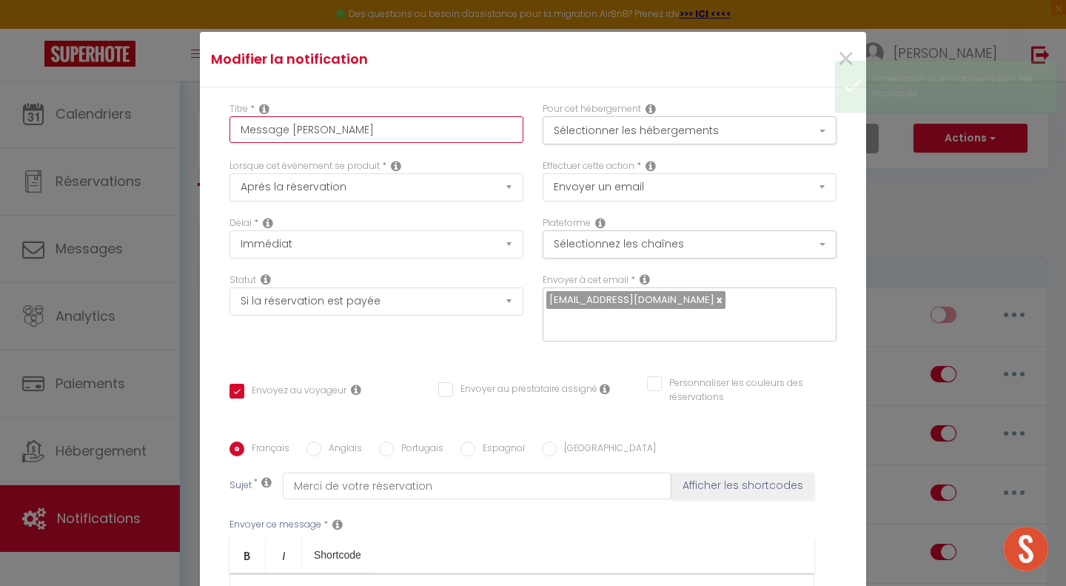
checkbox input "false"
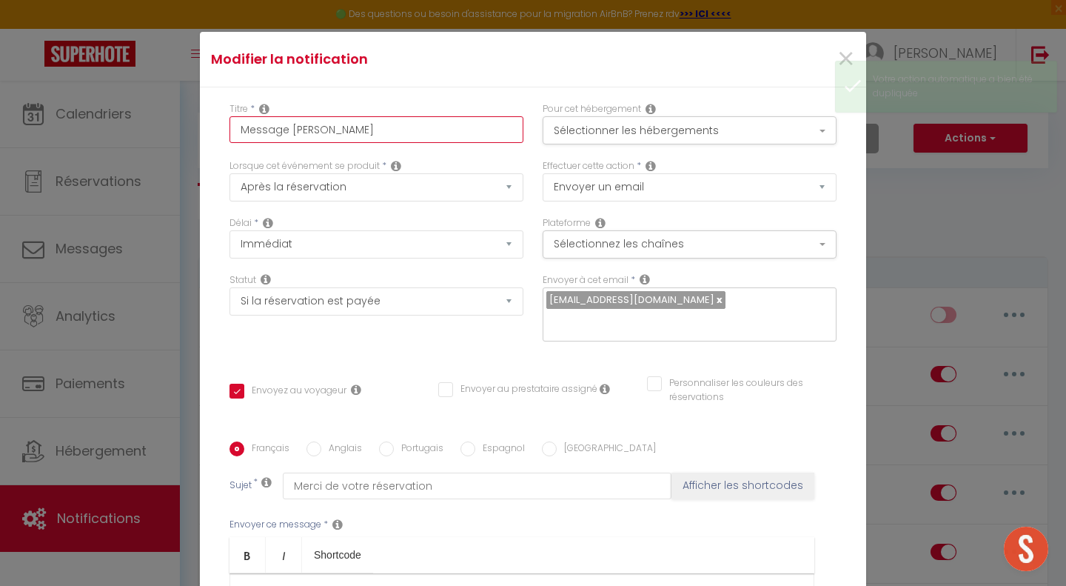
checkbox input "false"
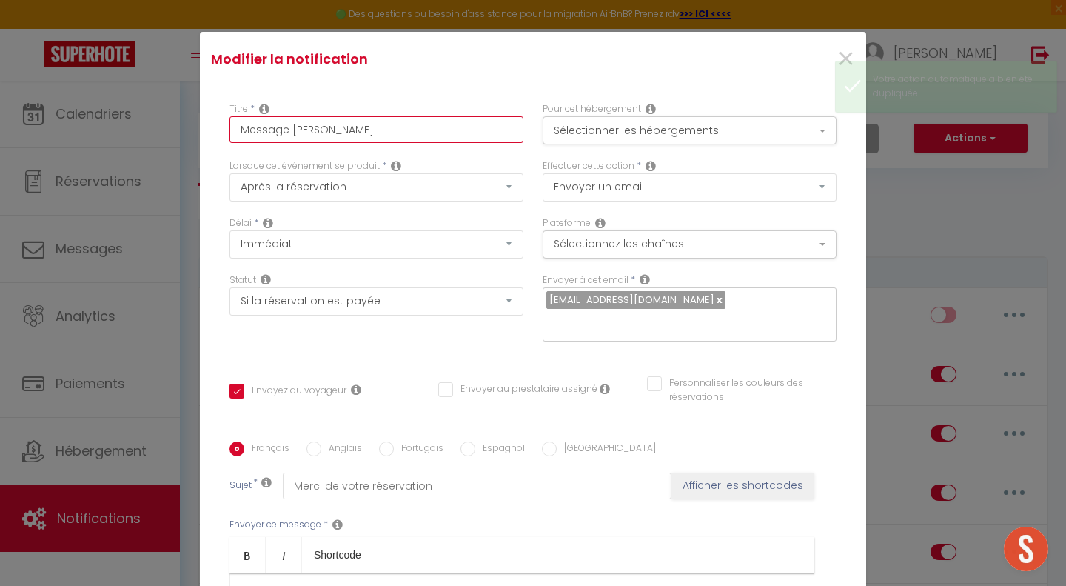
checkbox input "false"
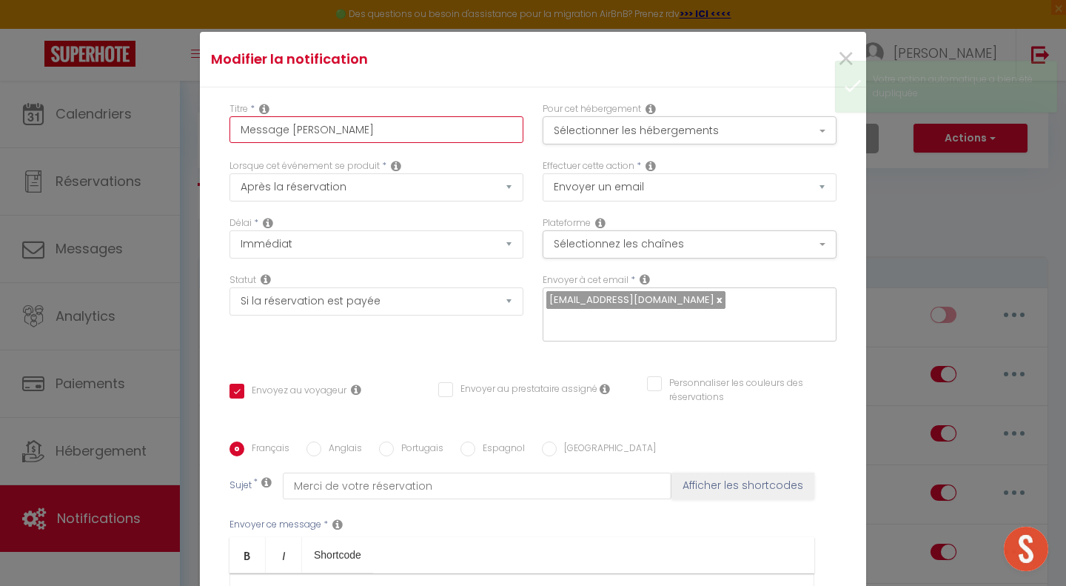
checkbox input "false"
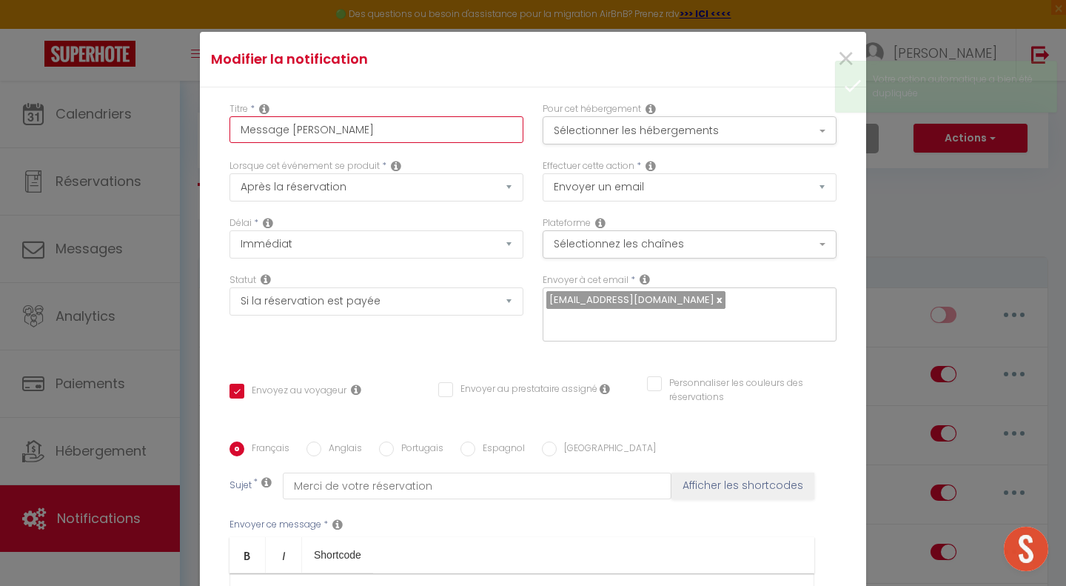
checkbox input "false"
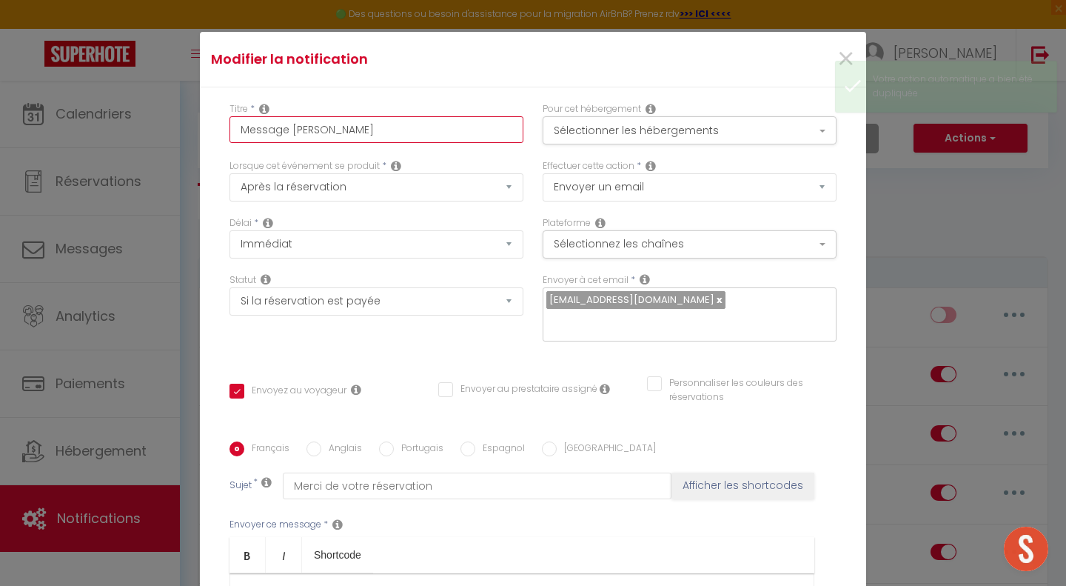
checkbox input "false"
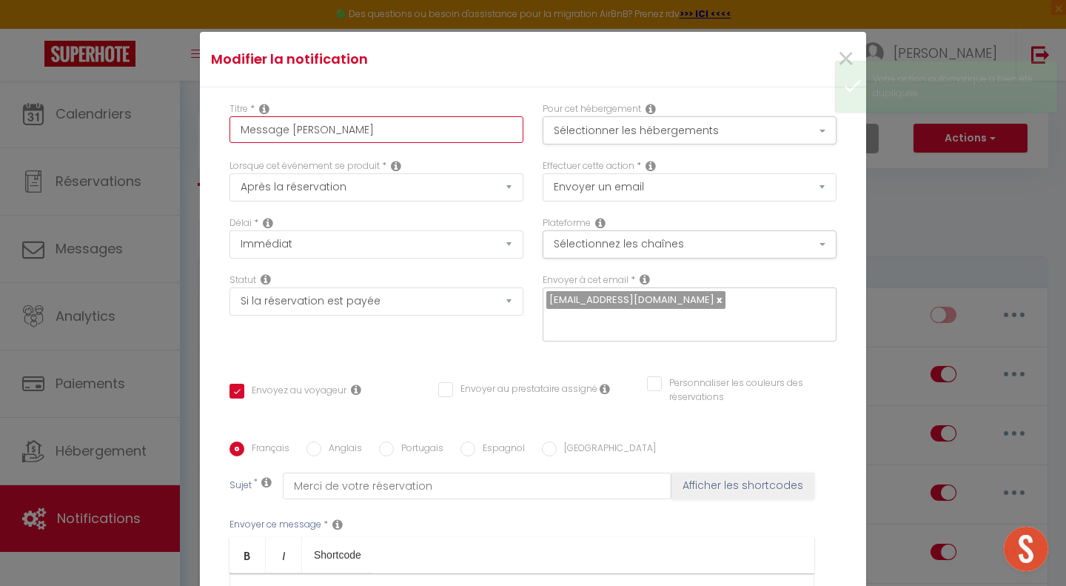
checkbox input "true"
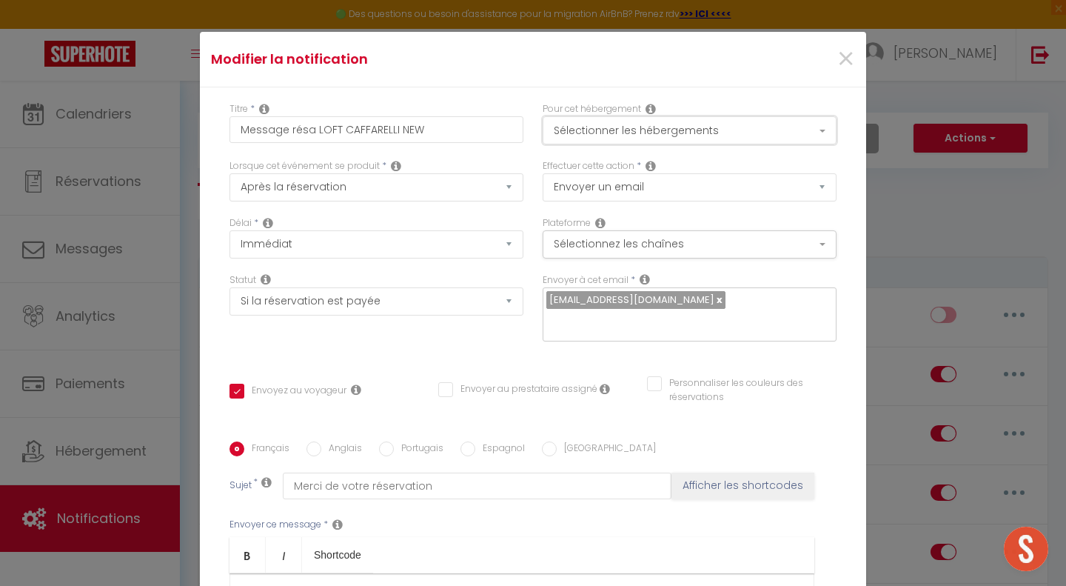
click at [596, 134] on button "Sélectionner les hébergements" at bounding box center [690, 130] width 294 height 28
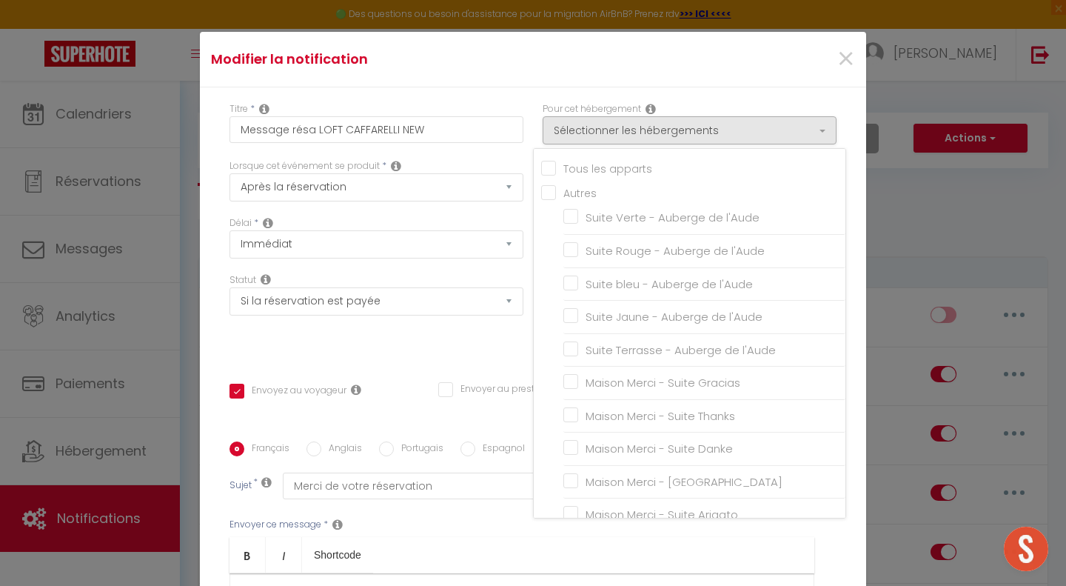
click at [541, 170] on input "Tous les apparts" at bounding box center [693, 167] width 304 height 15
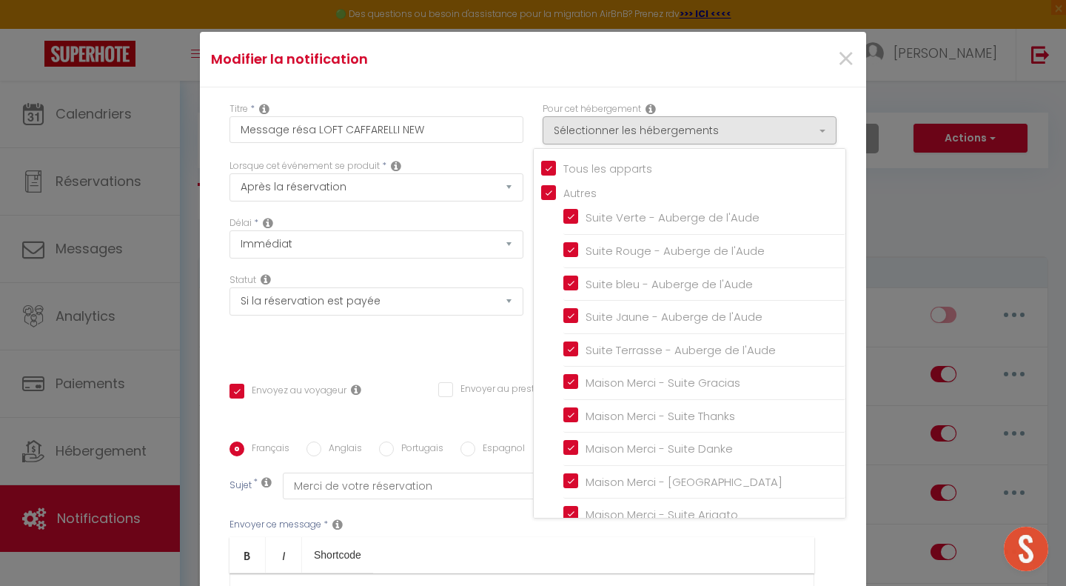
click at [541, 170] on input "Tous les apparts" at bounding box center [693, 167] width 304 height 15
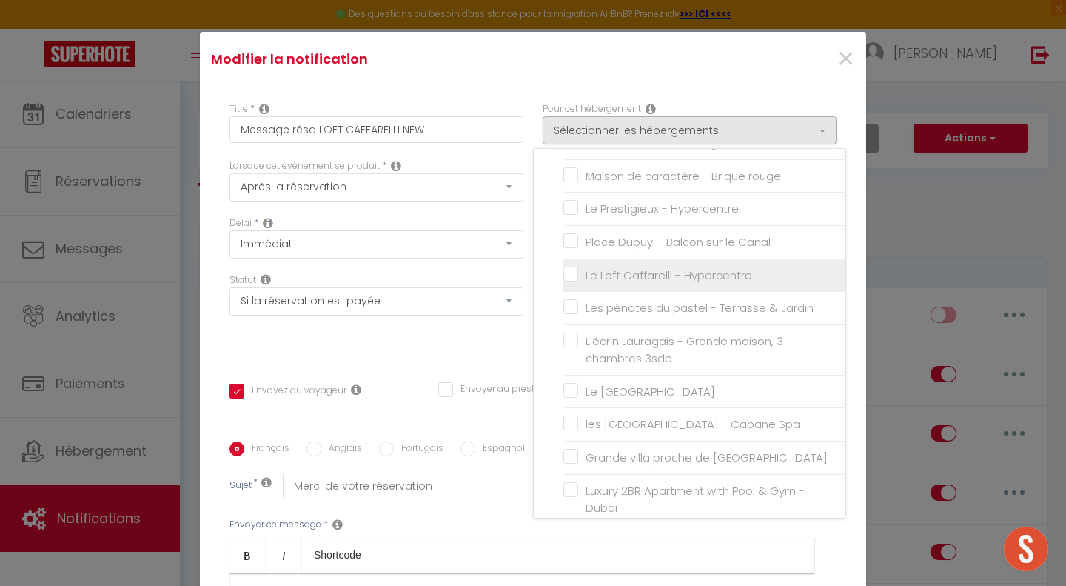
scroll to position [1712, 0]
click at [563, 273] on input "Le Loft Caffarelli - Hypercentre" at bounding box center [704, 280] width 282 height 15
click at [519, 83] on div "Modifier la notification ×" at bounding box center [533, 60] width 666 height 56
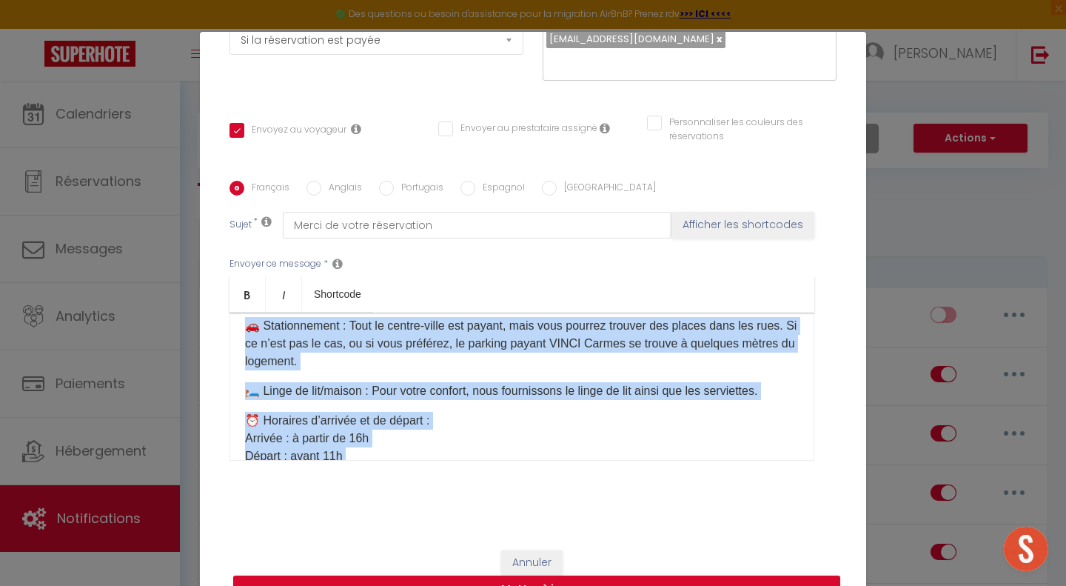
scroll to position [401, 0]
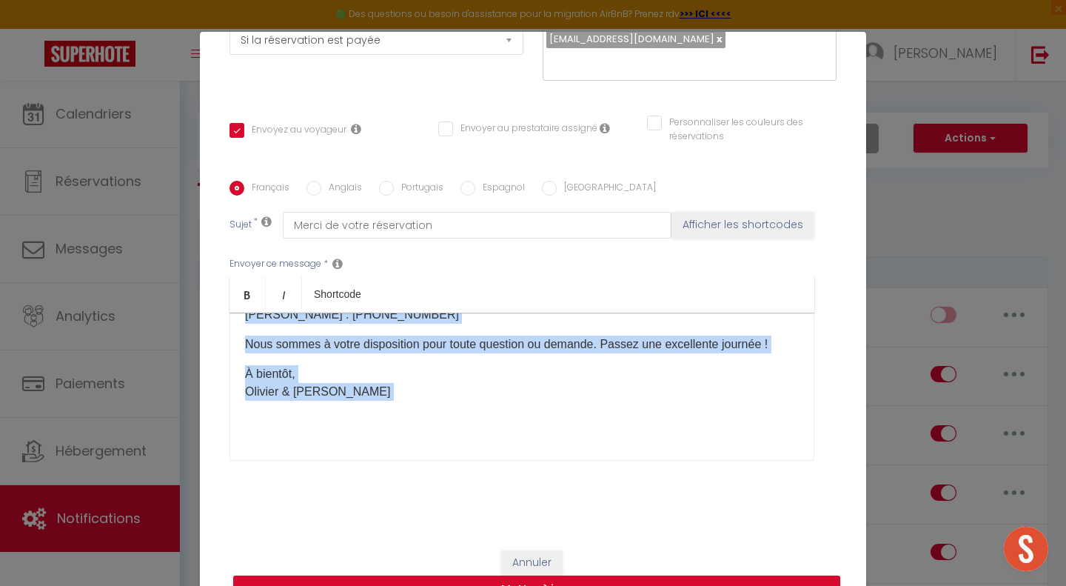
drag, startPoint x: 238, startPoint y: 329, endPoint x: 483, endPoint y: 532, distance: 317.7
click at [483, 532] on div "Titre * Message résa LOFT [PERSON_NAME] NEW Pour cet hébergement Sélectionner l…" at bounding box center [533, 181] width 666 height 709
copy div "Loremip, Dolor sita conse adipiscinge ! Sedd eiusmo tempo in utla etdolorema. A…"
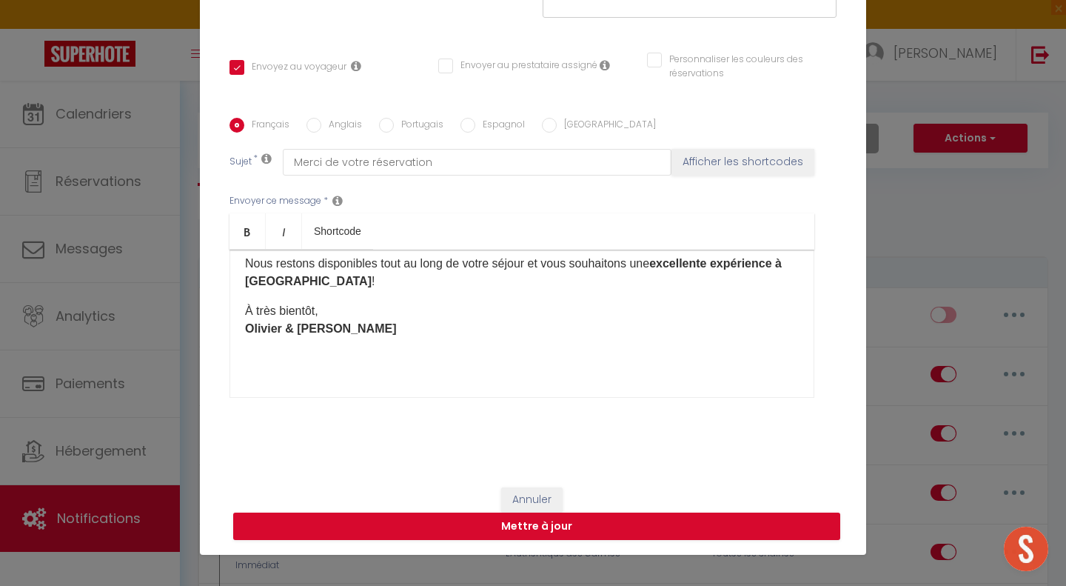
scroll to position [0, 0]
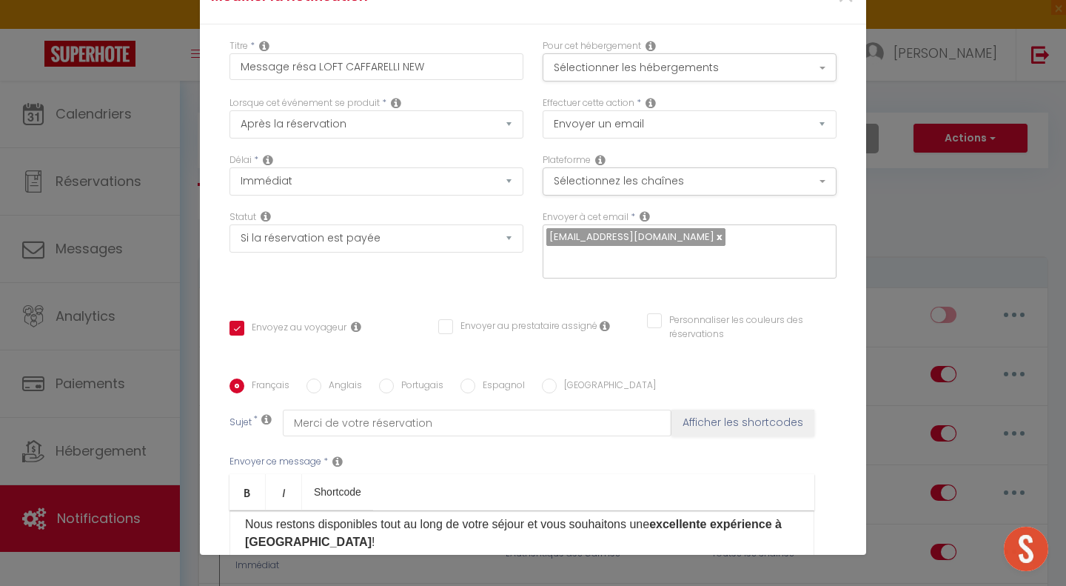
click at [749, 197] on div "Plateforme Sélectionnez les chaînes Toutes les chaines Direct [DOMAIN_NAME] [DO…" at bounding box center [689, 181] width 313 height 57
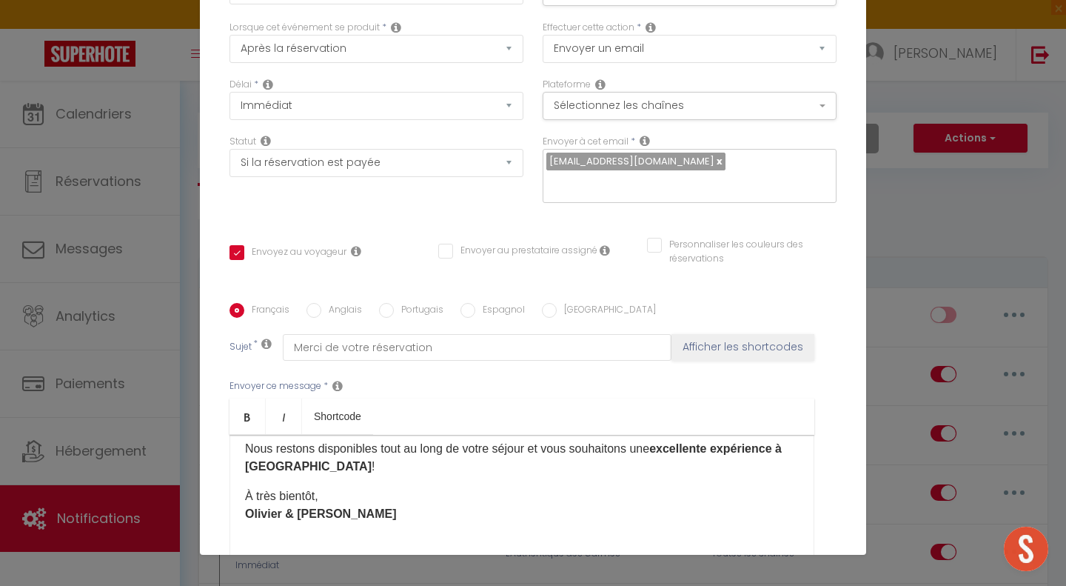
scroll to position [261, 0]
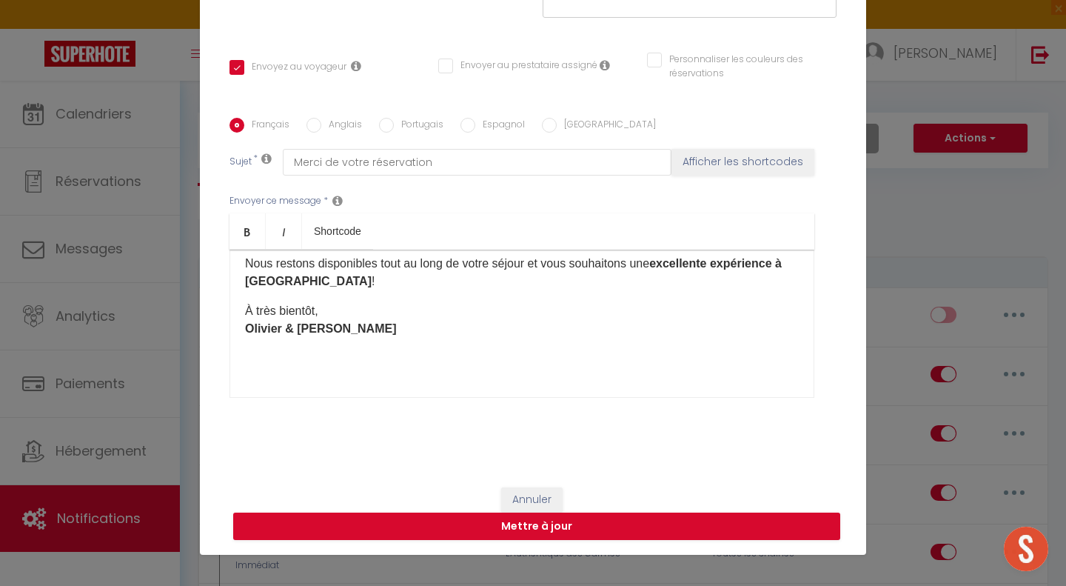
click at [332, 118] on label "Anglais" at bounding box center [341, 126] width 41 height 16
click at [321, 118] on input "Anglais" at bounding box center [314, 125] width 15 height 15
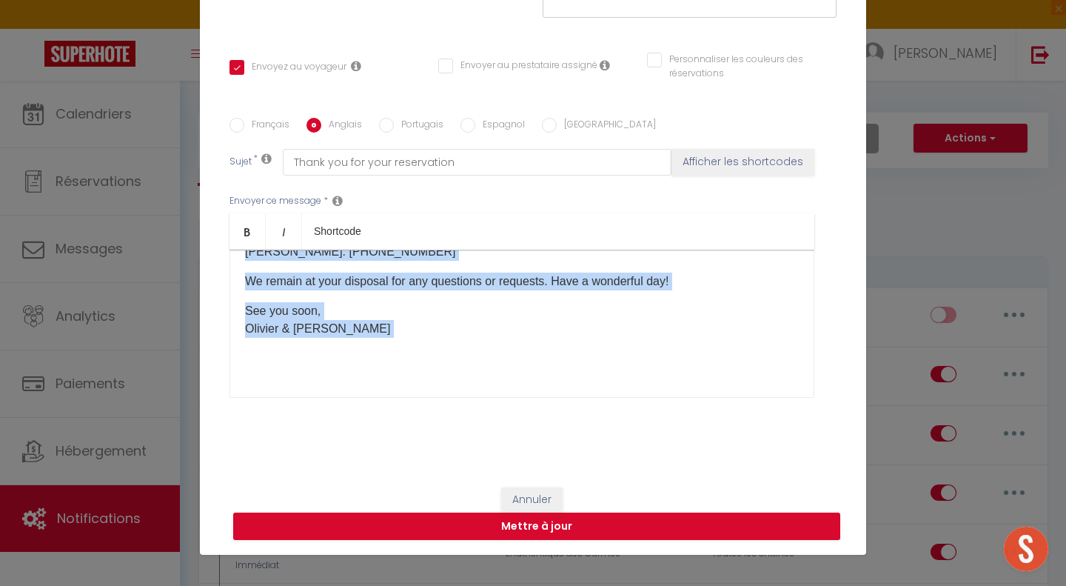
scroll to position [0, 0]
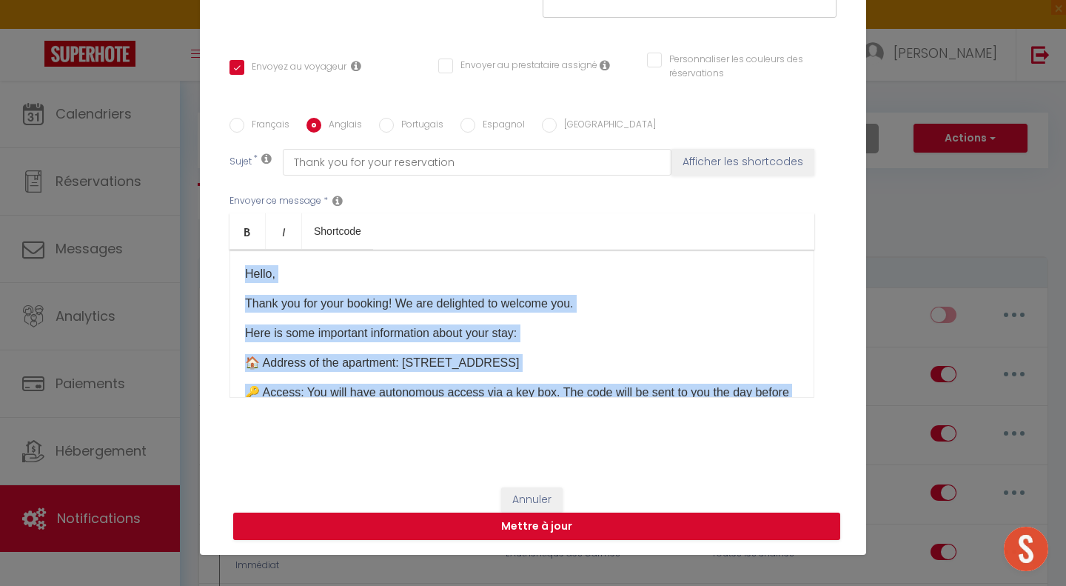
drag, startPoint x: 352, startPoint y: 380, endPoint x: 98, endPoint y: 78, distance: 393.6
click at [98, 78] on div "Modifier la notification × Titre * Message résa LOFT CAFFARELLI NEW Pour cet hé…" at bounding box center [533, 293] width 1066 height 586
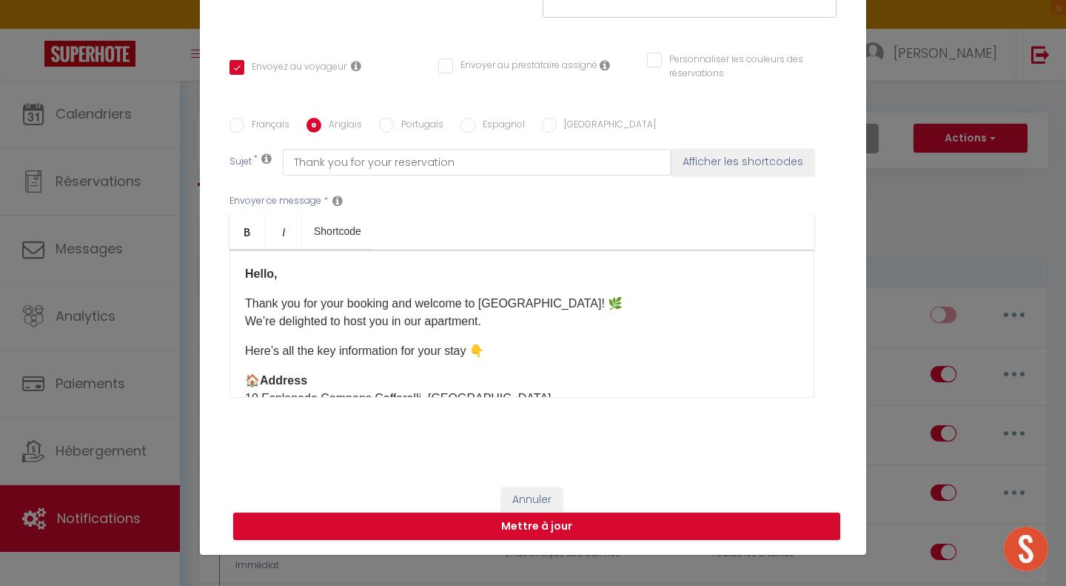
click at [399, 124] on label "Portugais" at bounding box center [419, 126] width 50 height 16
click at [394, 124] on input "Portugais" at bounding box center [386, 125] width 15 height 15
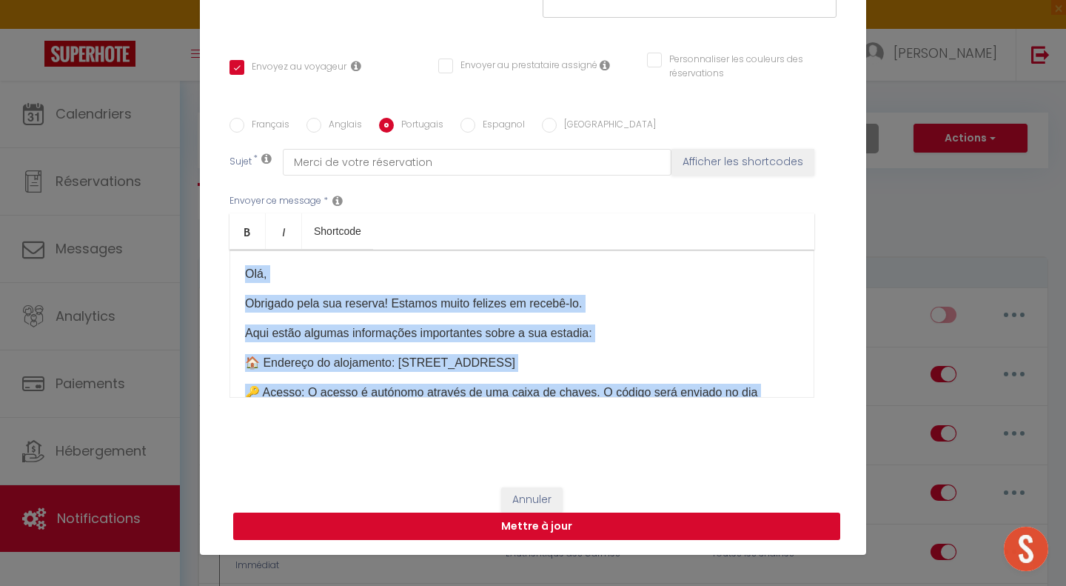
scroll to position [401, 0]
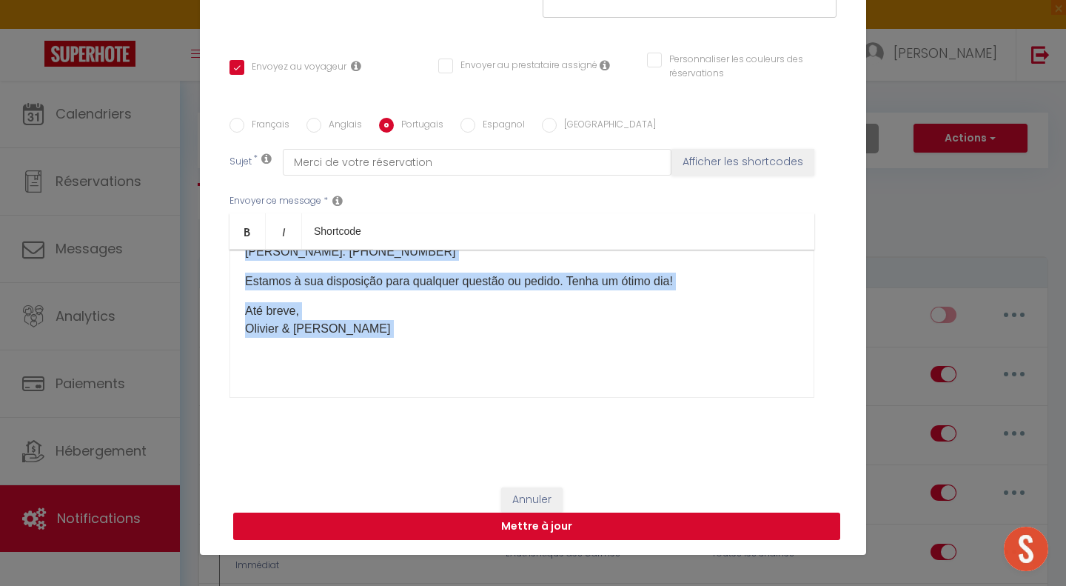
drag, startPoint x: 236, startPoint y: 266, endPoint x: 502, endPoint y: 535, distance: 378.0
click at [502, 535] on form "Modifier la notification × Titre * Message résa LOFT CAFFARELLI NEW Pour cet hé…" at bounding box center [533, 131] width 666 height 846
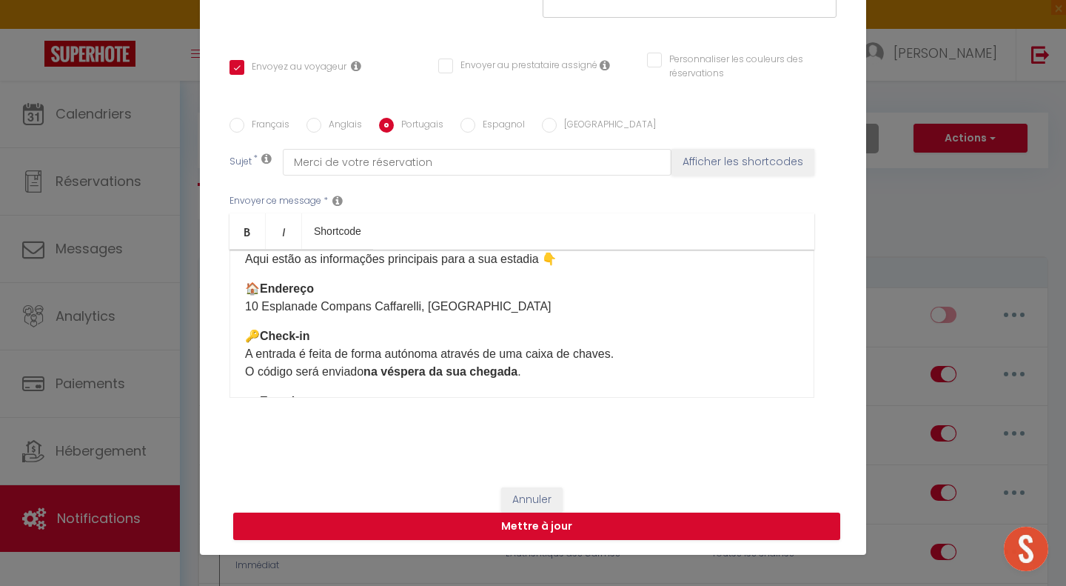
scroll to position [96, 0]
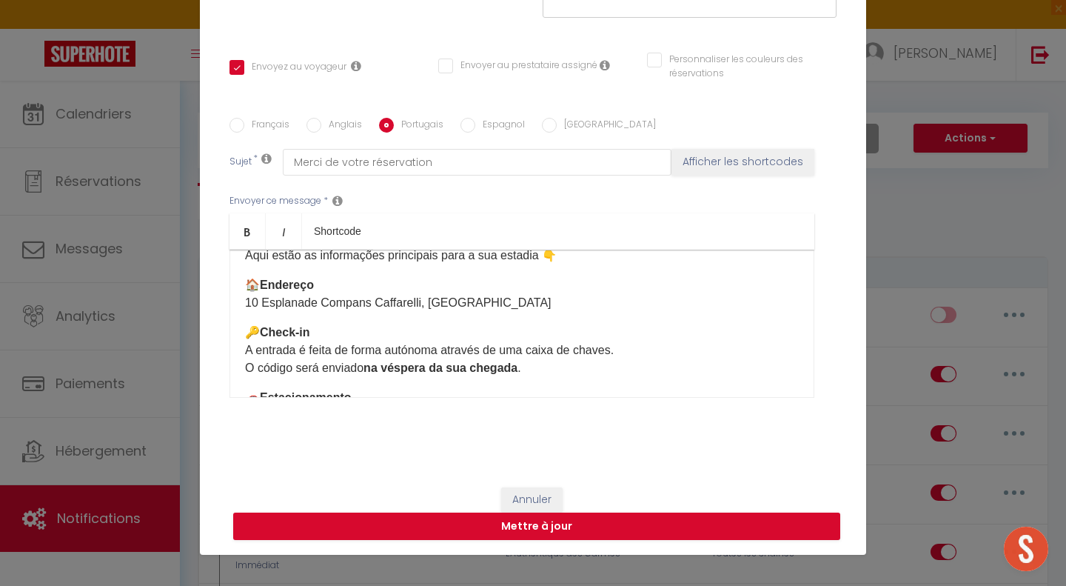
click at [475, 123] on label "Espagnol" at bounding box center [500, 126] width 50 height 16
click at [470, 123] on input "Espagnol" at bounding box center [468, 125] width 15 height 15
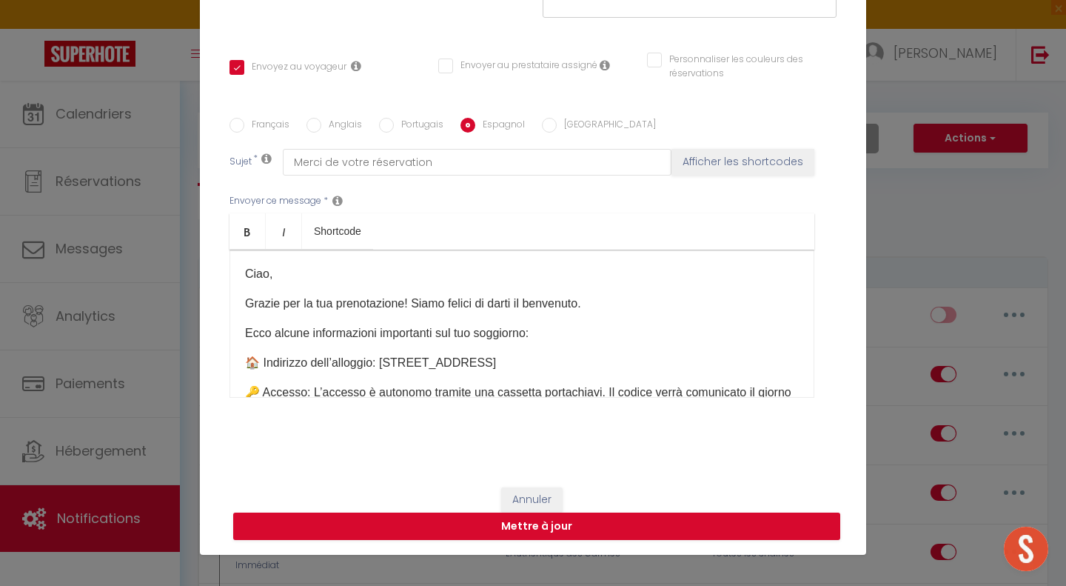
scroll to position [496, 0]
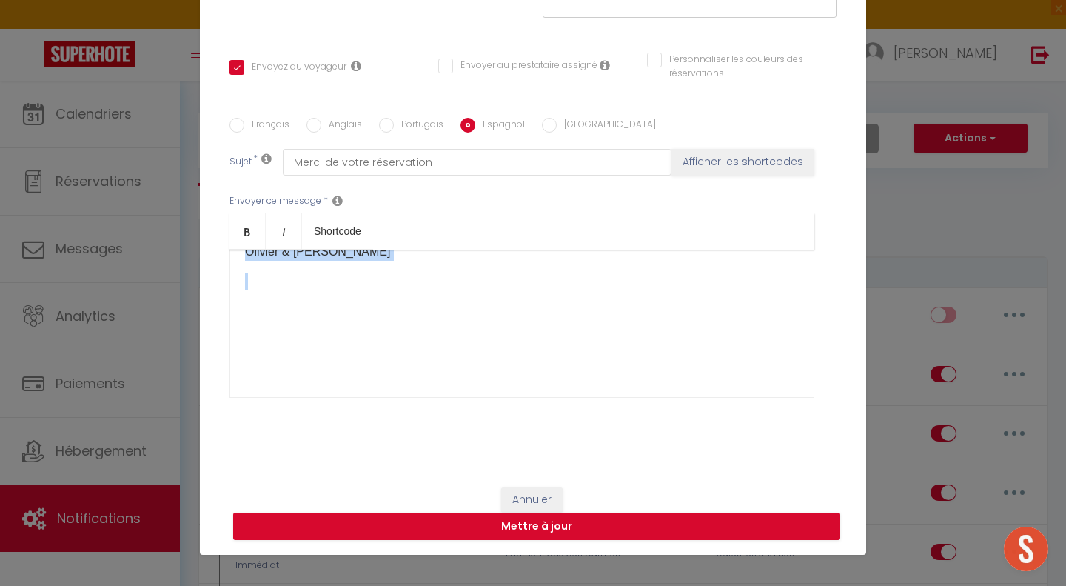
drag, startPoint x: 237, startPoint y: 265, endPoint x: 489, endPoint y: 567, distance: 393.7
click at [489, 567] on div "Modifier la notification × Titre * Message résa LOFT CAFFARELLI NEW Pour cet hé…" at bounding box center [533, 293] width 1066 height 586
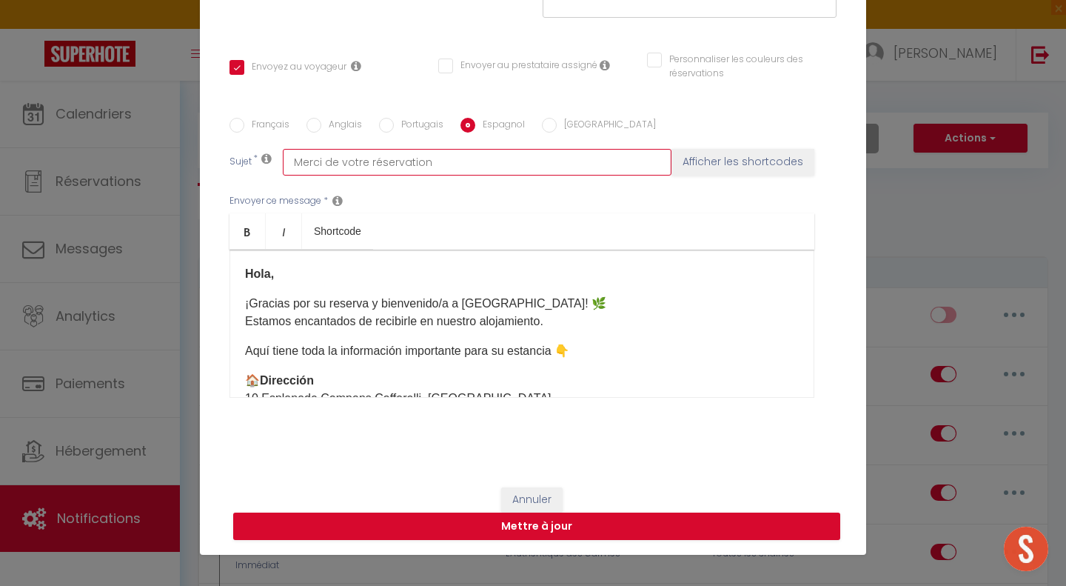
click at [458, 169] on input "Merci de votre réservation" at bounding box center [477, 162] width 389 height 27
click at [565, 122] on label "[GEOGRAPHIC_DATA]" at bounding box center [606, 126] width 99 height 16
click at [557, 122] on input "[GEOGRAPHIC_DATA]" at bounding box center [549, 125] width 15 height 15
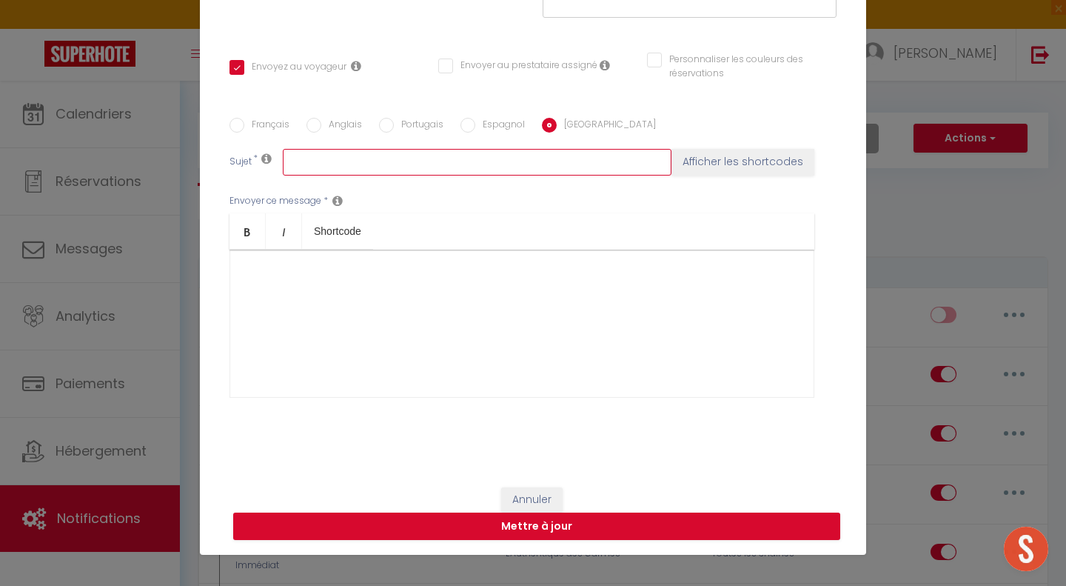
click at [485, 156] on input "text" at bounding box center [477, 162] width 389 height 27
paste input "Merci de votre réservation"
click at [476, 121] on label "Espagnol" at bounding box center [500, 126] width 50 height 16
click at [475, 121] on input "Espagnol" at bounding box center [468, 125] width 15 height 15
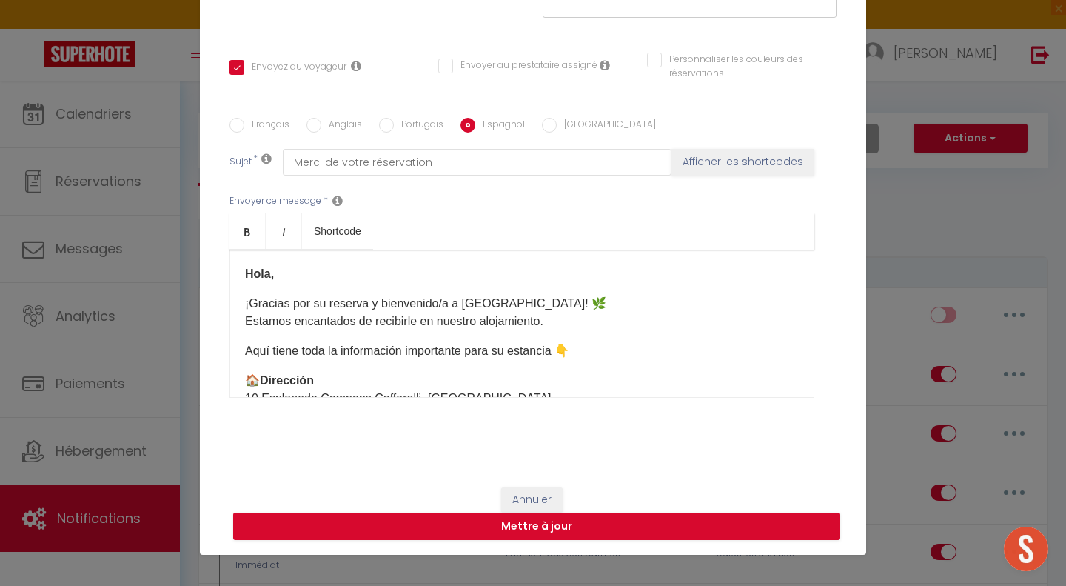
click at [566, 118] on label "[GEOGRAPHIC_DATA]" at bounding box center [606, 126] width 99 height 16
click at [557, 118] on input "[GEOGRAPHIC_DATA]" at bounding box center [549, 125] width 15 height 15
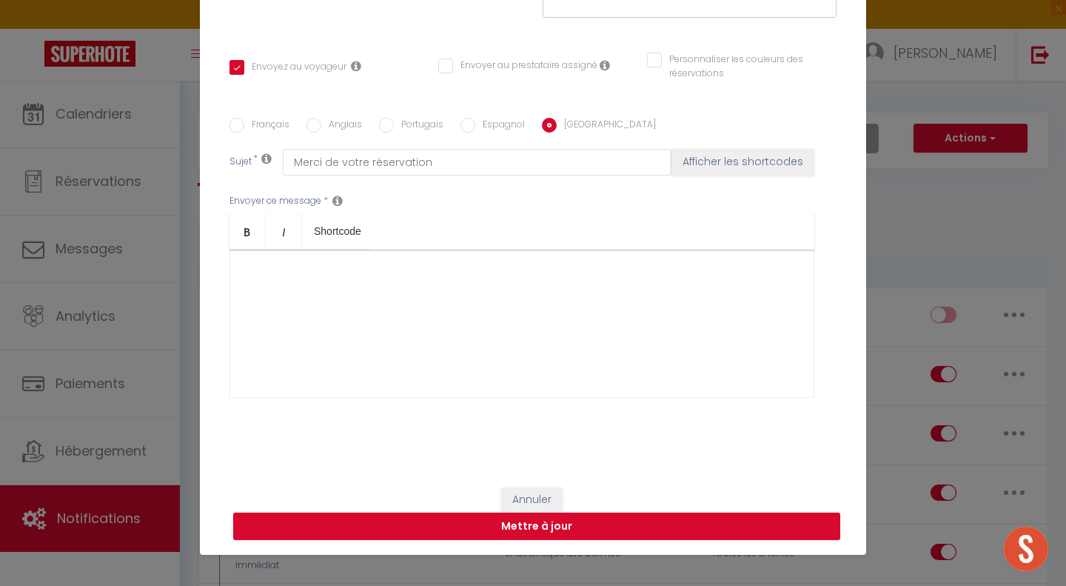
click at [363, 304] on div at bounding box center [522, 324] width 585 height 148
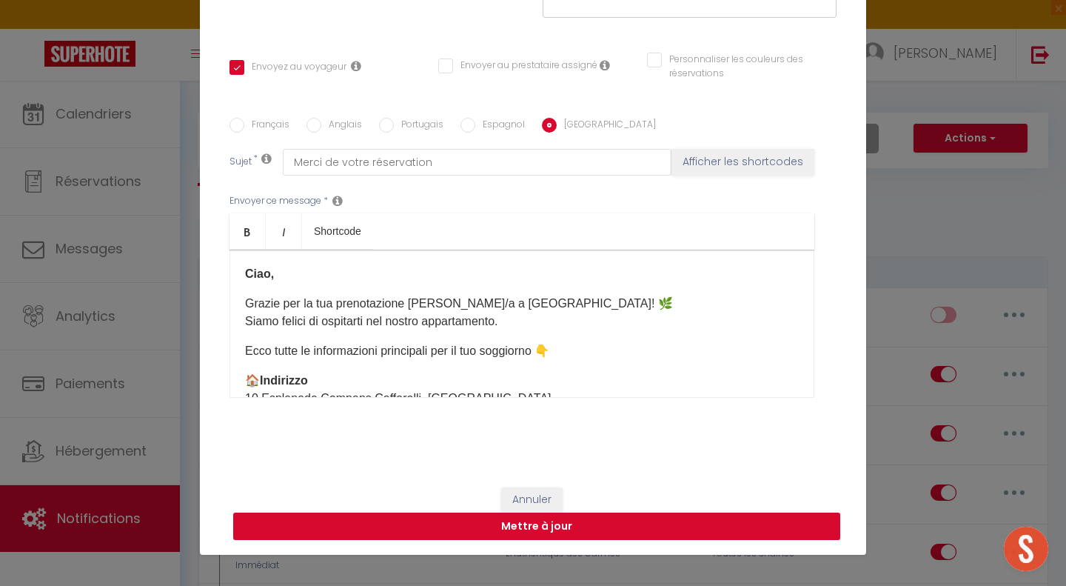
click at [583, 533] on button "Mettre à jour" at bounding box center [536, 526] width 607 height 28
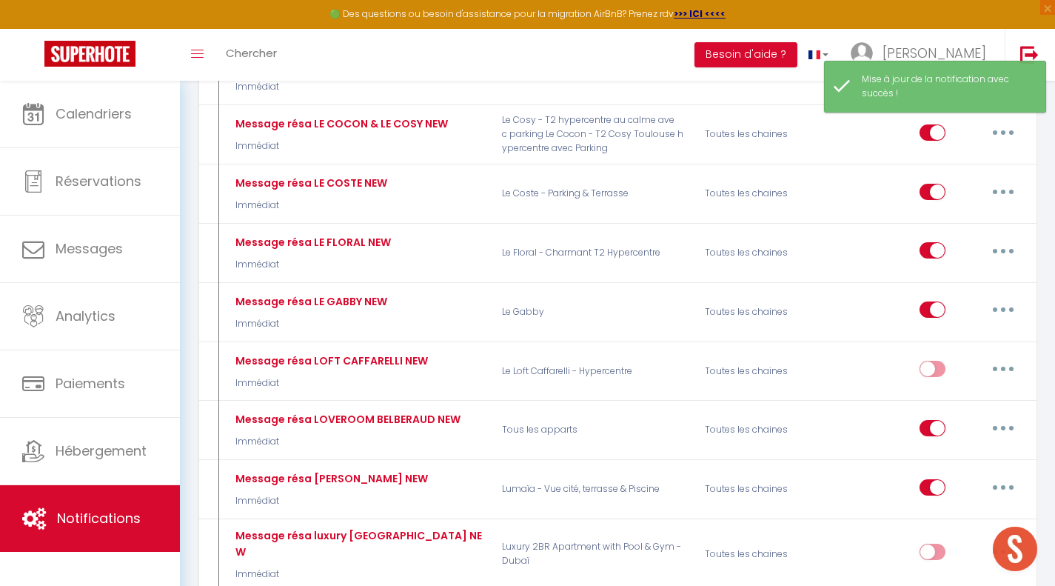
scroll to position [1925, 0]
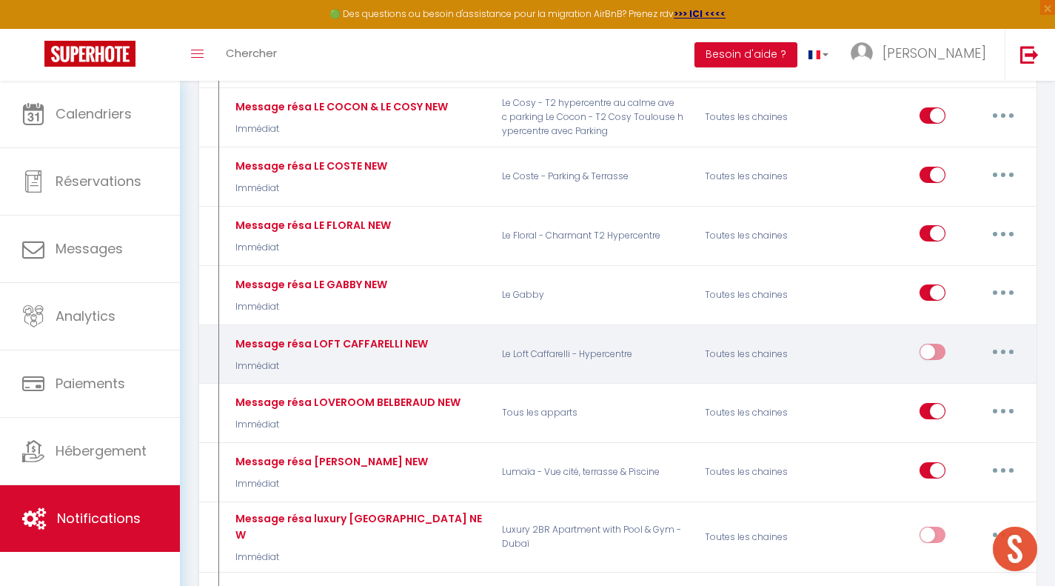
click at [939, 349] on input "checkbox" at bounding box center [933, 355] width 26 height 22
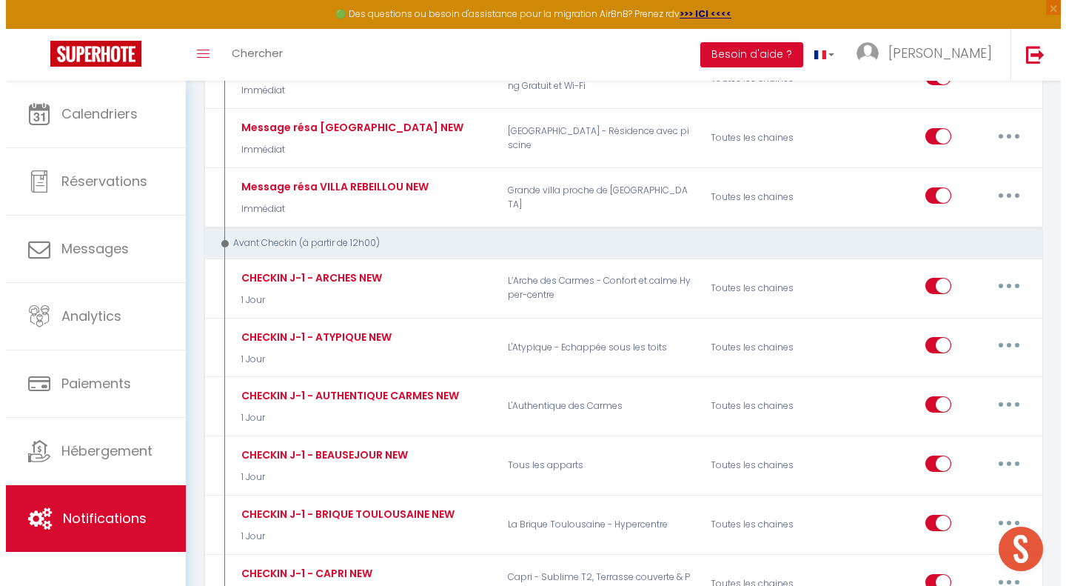
scroll to position [3390, 0]
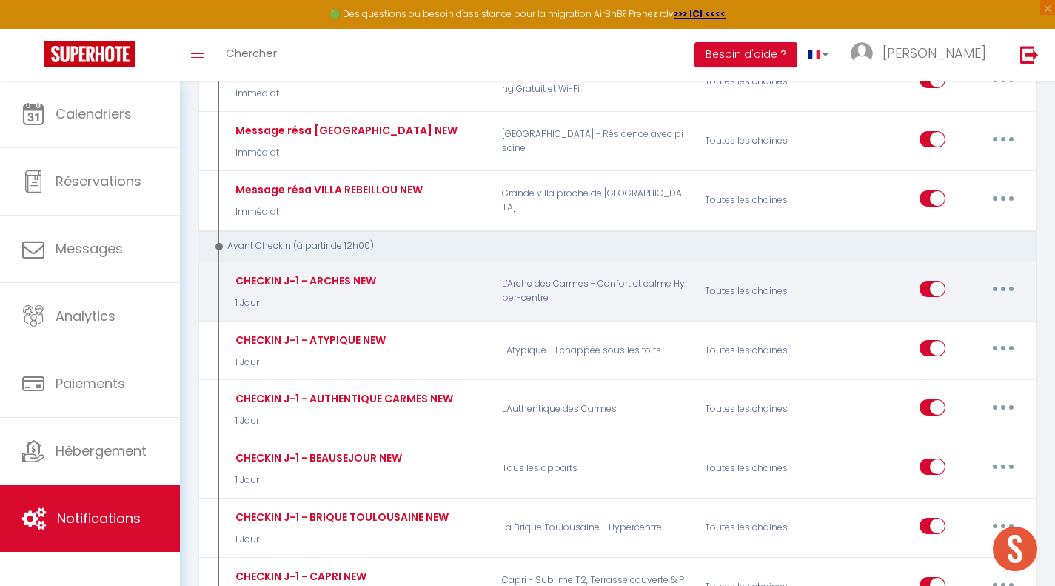
click at [1000, 280] on button "button" at bounding box center [1002, 289] width 41 height 24
click at [951, 337] on link "Dupliquer" at bounding box center [965, 349] width 110 height 25
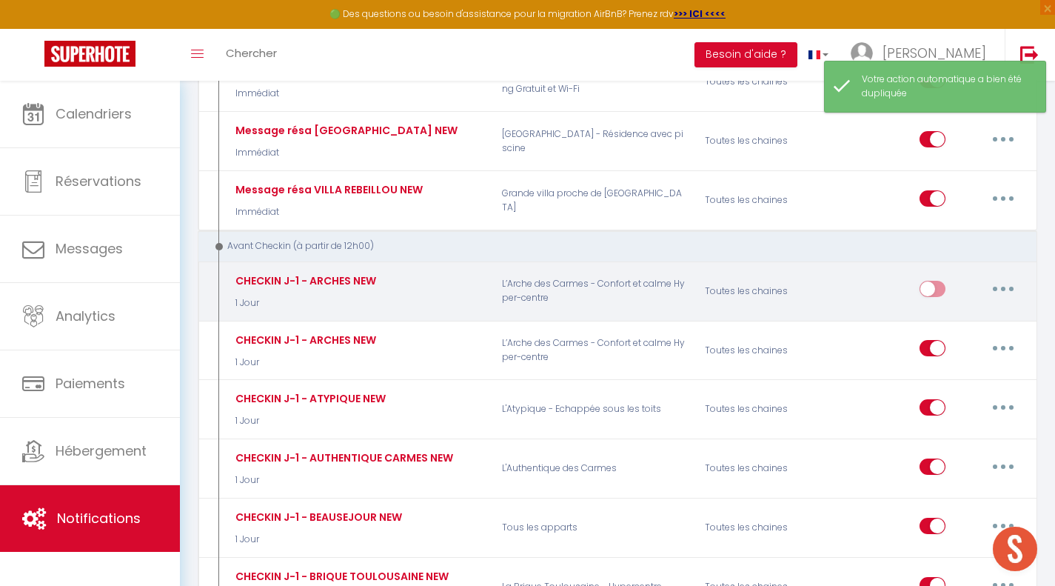
click at [1001, 277] on button "button" at bounding box center [1002, 289] width 41 height 24
click at [932, 310] on link "Editer" at bounding box center [965, 322] width 110 height 25
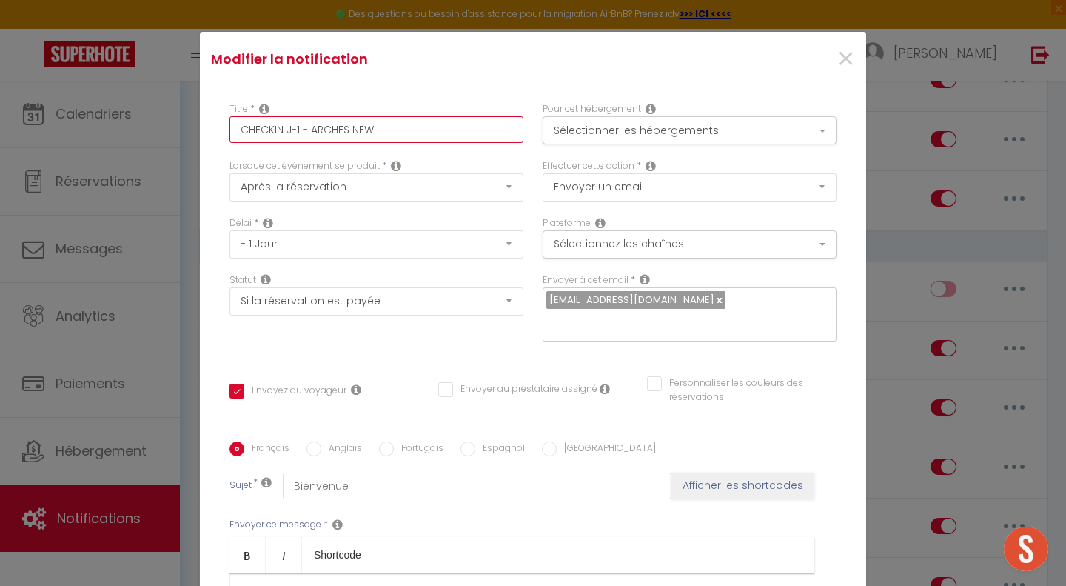
click at [313, 118] on input "CHECKIN J-1 - ARCHES NEW" at bounding box center [377, 129] width 294 height 27
click at [601, 123] on button "Sélectionner les hébergements" at bounding box center [690, 130] width 294 height 28
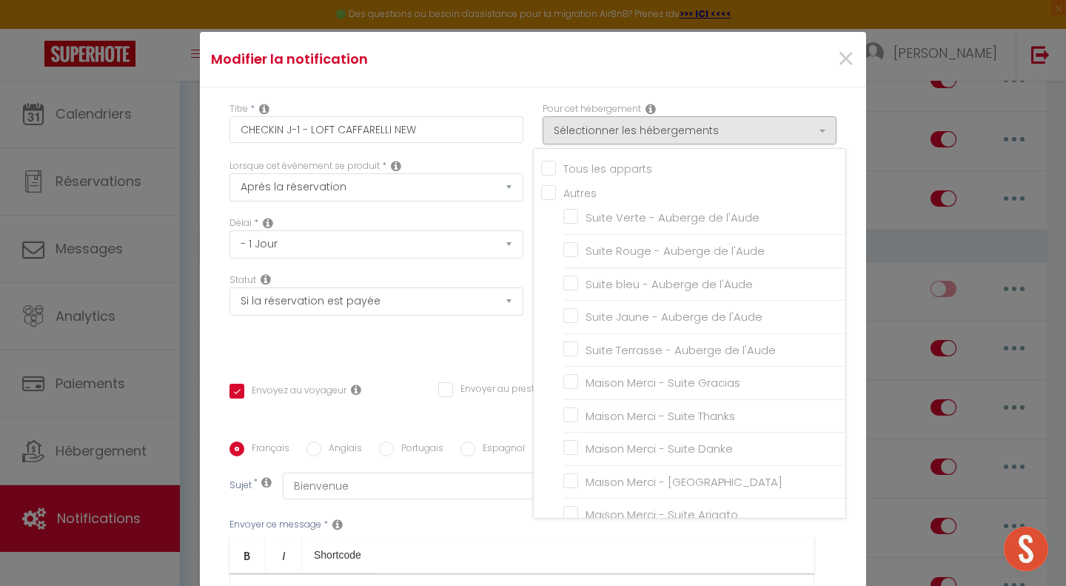
click at [541, 167] on input "Tous les apparts" at bounding box center [693, 167] width 304 height 15
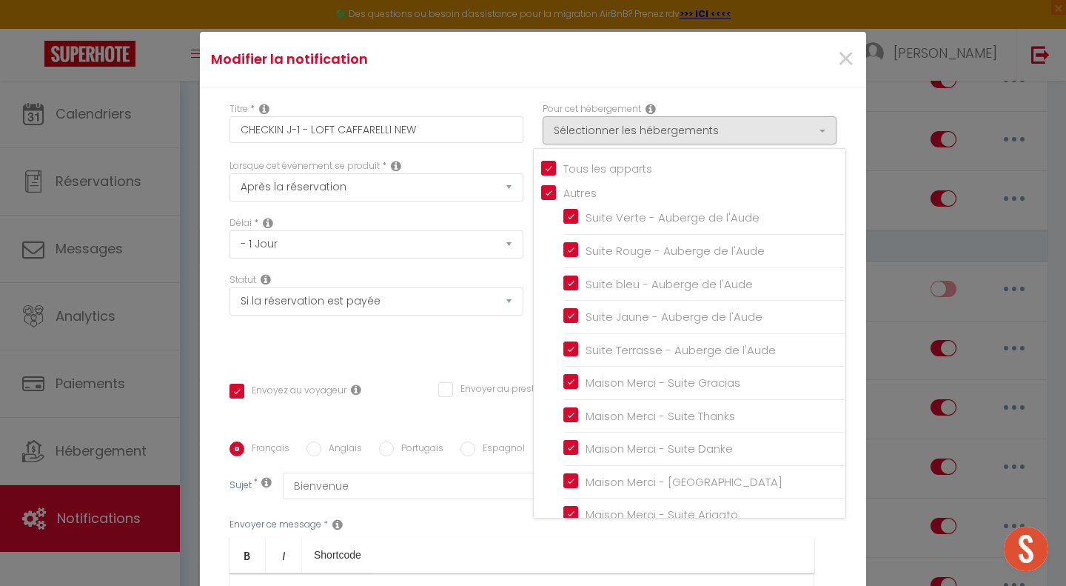
click at [541, 167] on input "Tous les apparts" at bounding box center [693, 167] width 304 height 15
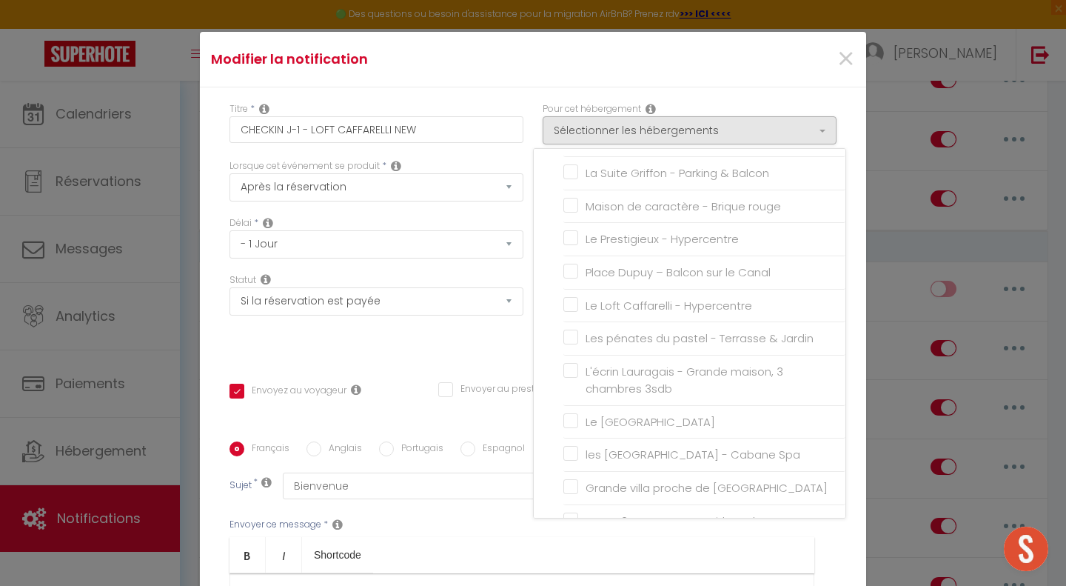
scroll to position [1700, 0]
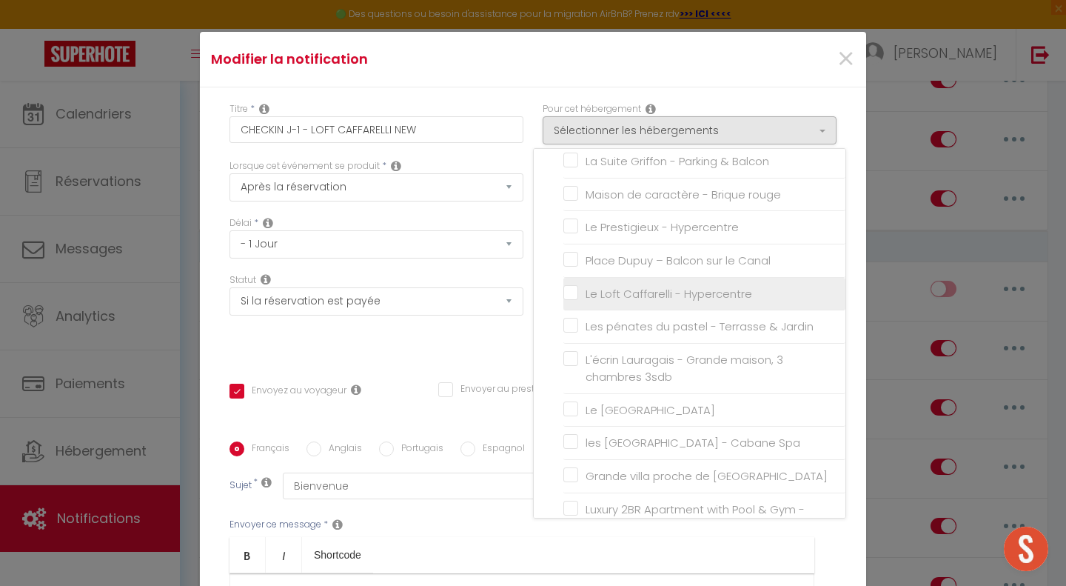
click at [563, 286] on input "Le Loft Caffarelli - Hypercentre" at bounding box center [704, 293] width 282 height 15
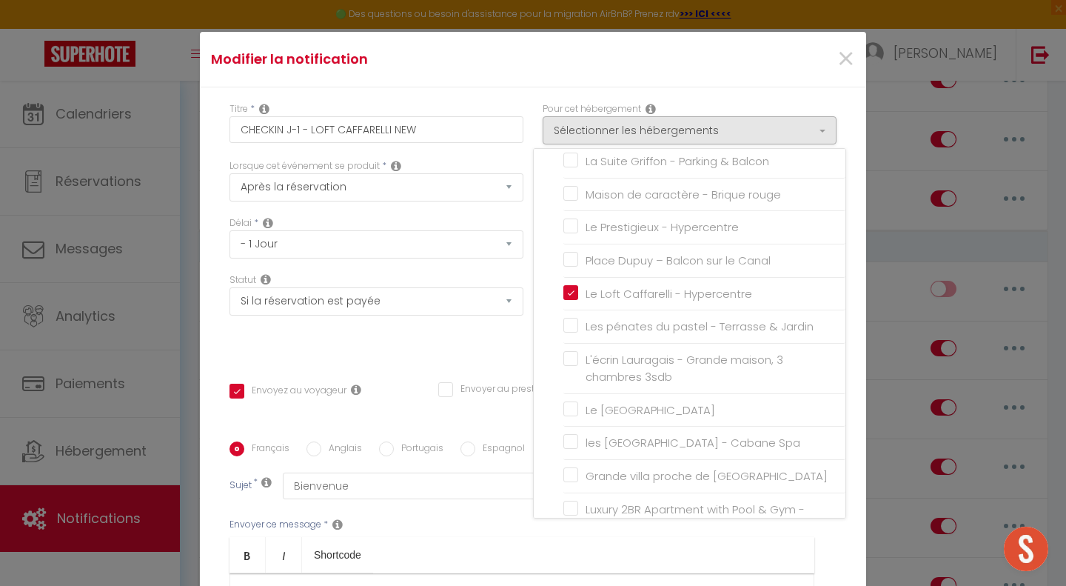
click at [481, 341] on div "Statut Aucun Si la réservation est payée Si réservation non payée Si la caution…" at bounding box center [376, 315] width 313 height 84
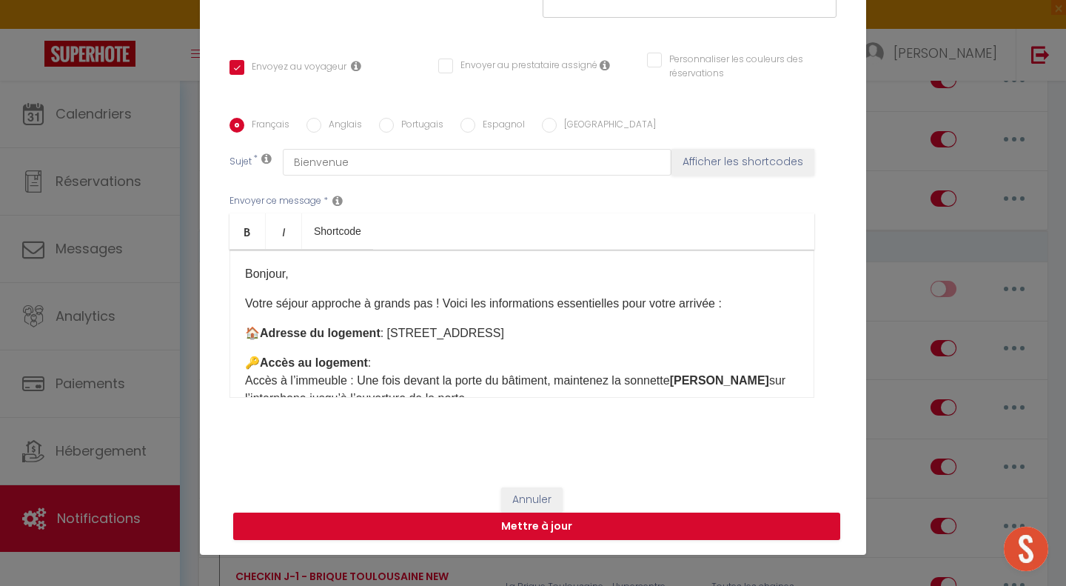
scroll to position [579, 0]
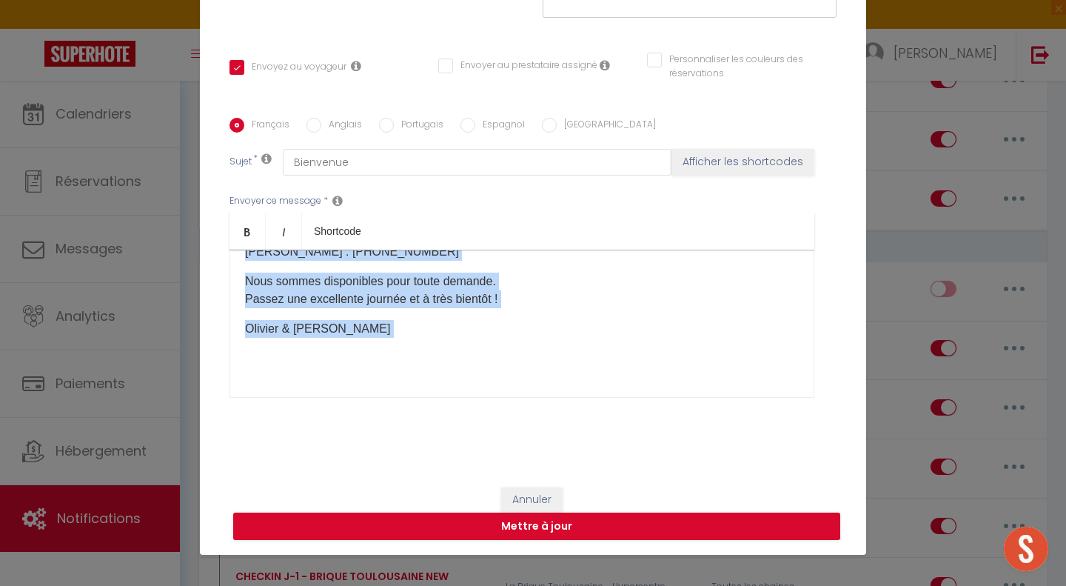
drag, startPoint x: 232, startPoint y: 264, endPoint x: 623, endPoint y: 578, distance: 501.4
click at [623, 578] on div "Modifier la notification × Titre * CHECKIN J-1 - LOFT CAFFARELLI NEW Pour cet h…" at bounding box center [533, 293] width 1066 height 586
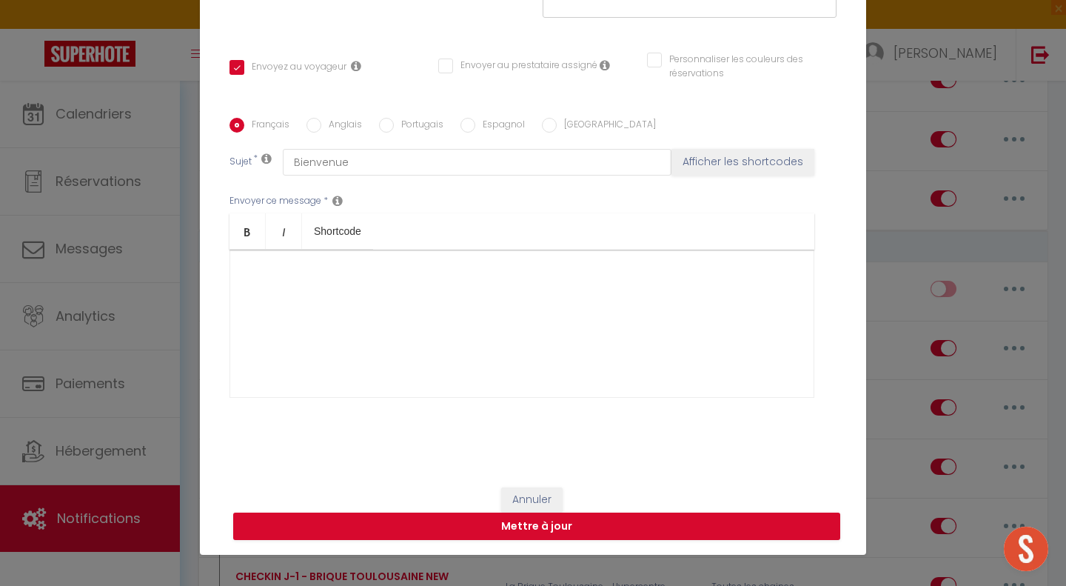
scroll to position [0, 0]
click at [325, 129] on label "Anglais" at bounding box center [341, 126] width 41 height 16
click at [321, 129] on input "Anglais" at bounding box center [314, 125] width 15 height 15
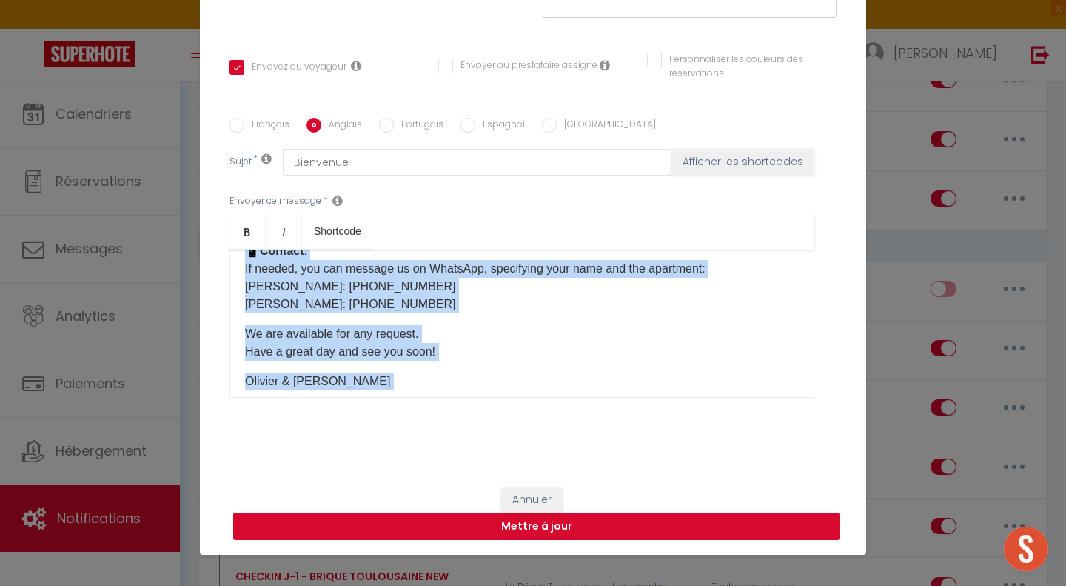
scroll to position [579, 0]
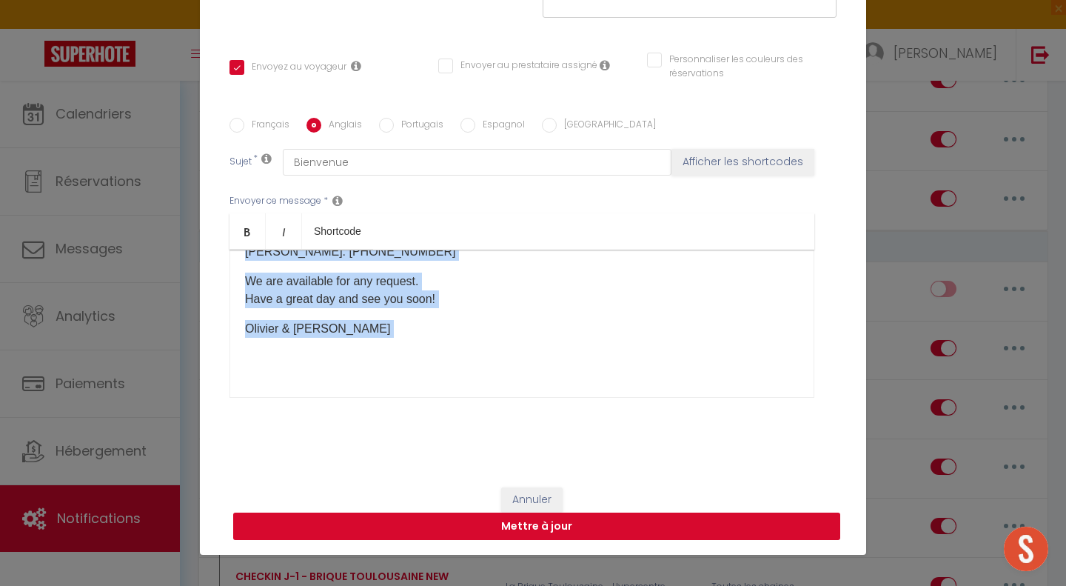
drag, startPoint x: 232, startPoint y: 276, endPoint x: 529, endPoint y: 535, distance: 394.1
click at [529, 535] on form "Modifier la notification × Titre * CHECKIN J-1 - LOFT CAFFARELLI NEW Pour cet h…" at bounding box center [533, 131] width 666 height 846
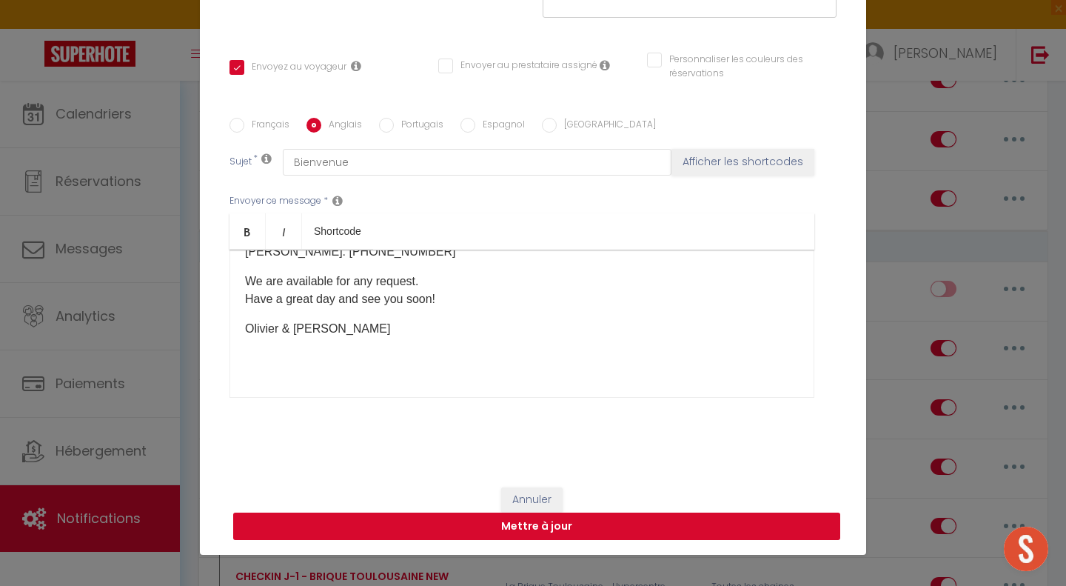
scroll to position [0, 0]
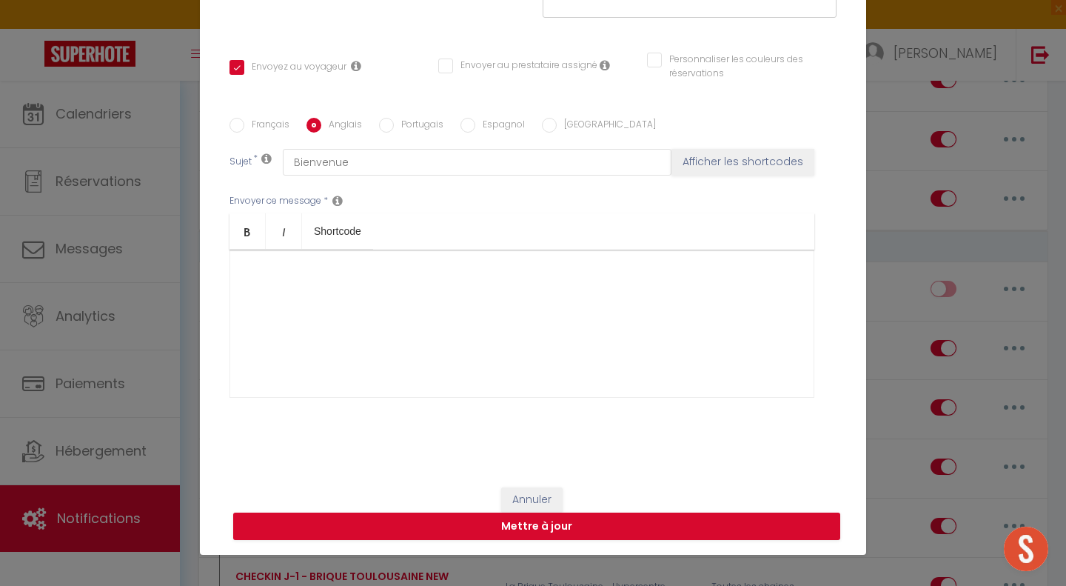
click at [409, 118] on label "Portugais" at bounding box center [419, 126] width 50 height 16
click at [394, 118] on input "Portugais" at bounding box center [386, 125] width 15 height 15
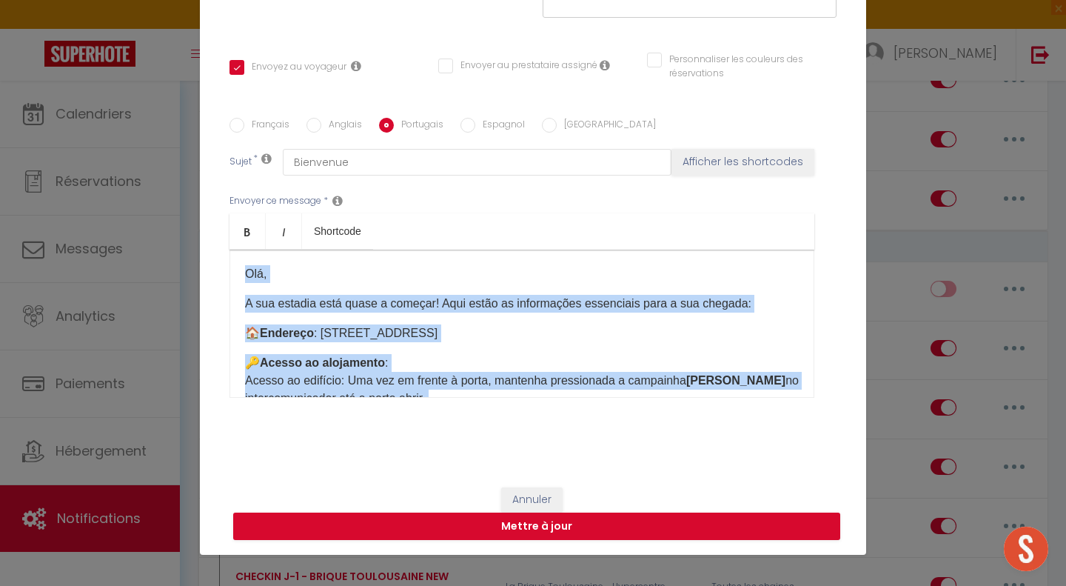
scroll to position [597, 0]
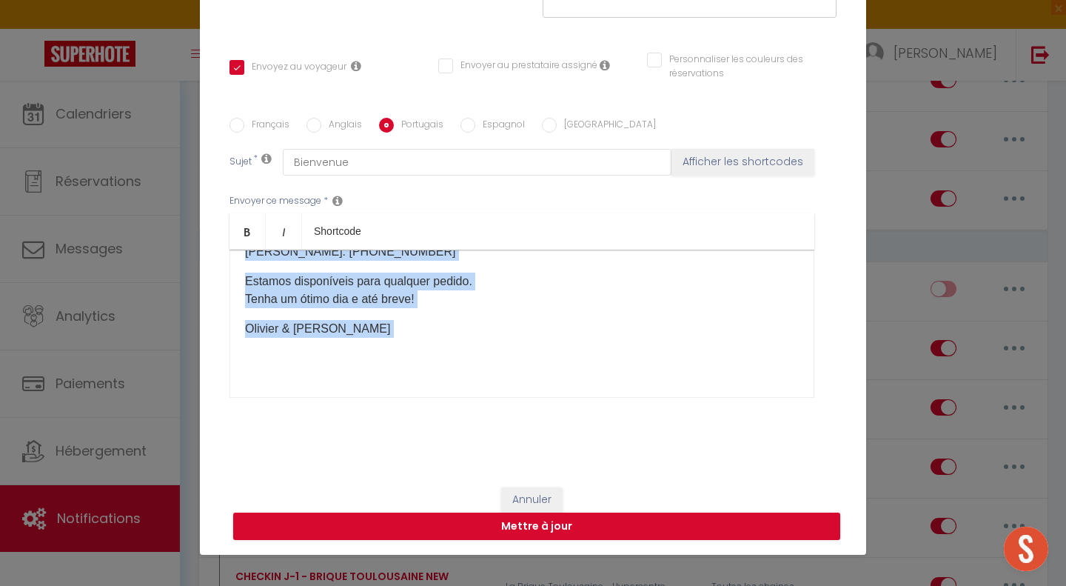
drag, startPoint x: 237, startPoint y: 269, endPoint x: 672, endPoint y: 592, distance: 541.8
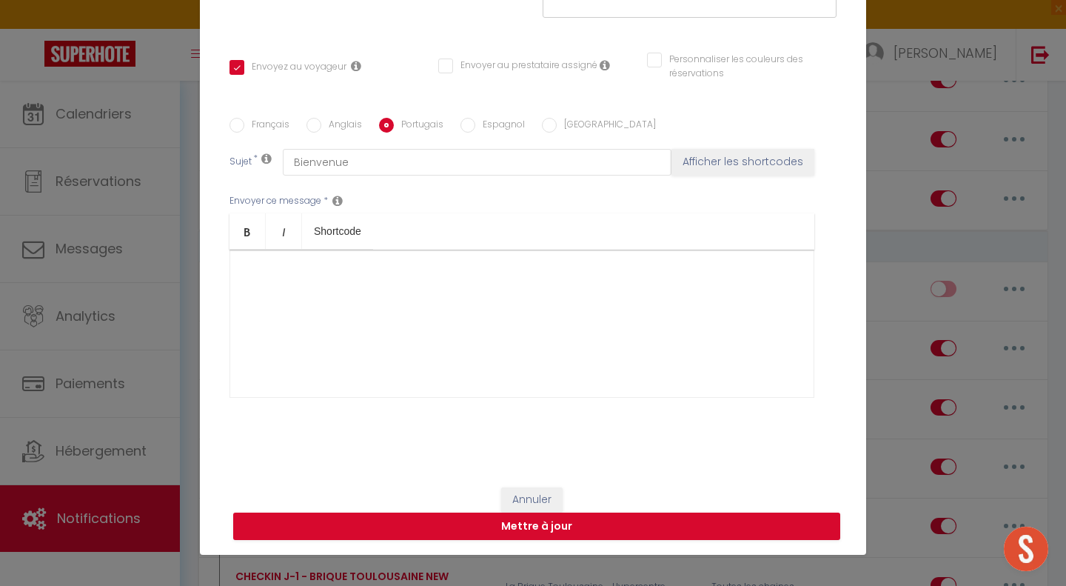
scroll to position [0, 0]
click at [505, 130] on label "Espagnol" at bounding box center [500, 126] width 50 height 16
click at [475, 130] on input "Espagnol" at bounding box center [468, 125] width 15 height 15
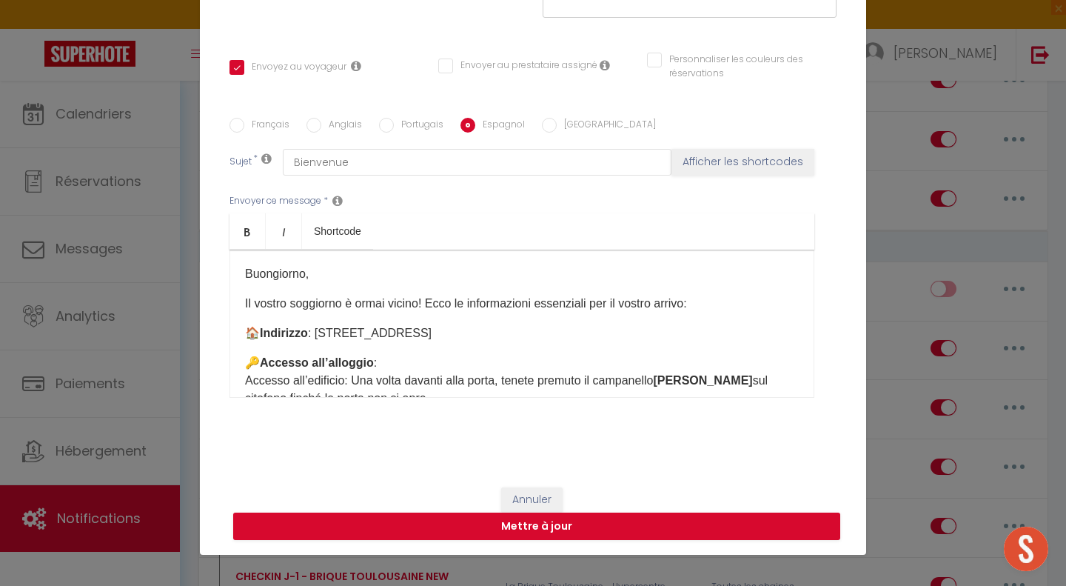
scroll to position [579, 0]
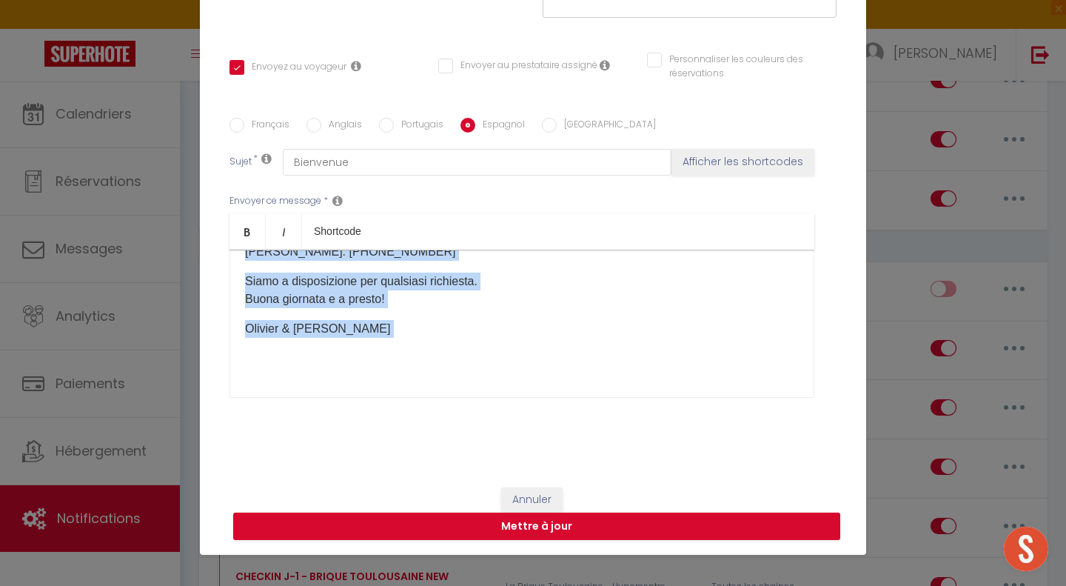
drag, startPoint x: 238, startPoint y: 265, endPoint x: 769, endPoint y: 569, distance: 612.5
click at [769, 569] on div "Modifier la notification × Titre * CHECKIN J-1 - LOFT CAFFARELLI NEW Pour cet h…" at bounding box center [533, 293] width 1066 height 586
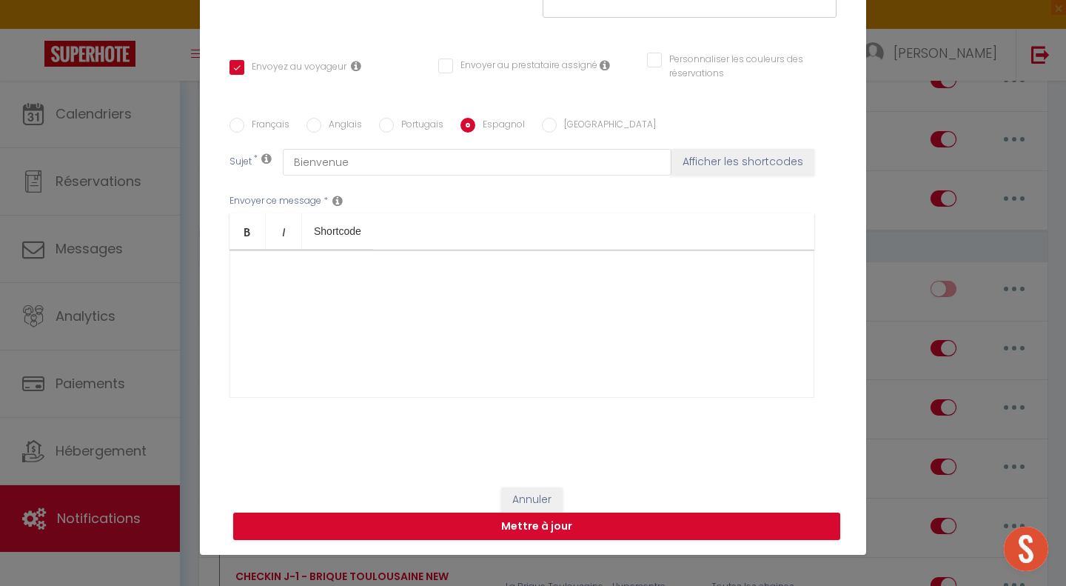
scroll to position [0, 0]
click at [557, 118] on label "[GEOGRAPHIC_DATA]" at bounding box center [606, 126] width 99 height 16
click at [556, 118] on input "[GEOGRAPHIC_DATA]" at bounding box center [549, 125] width 15 height 15
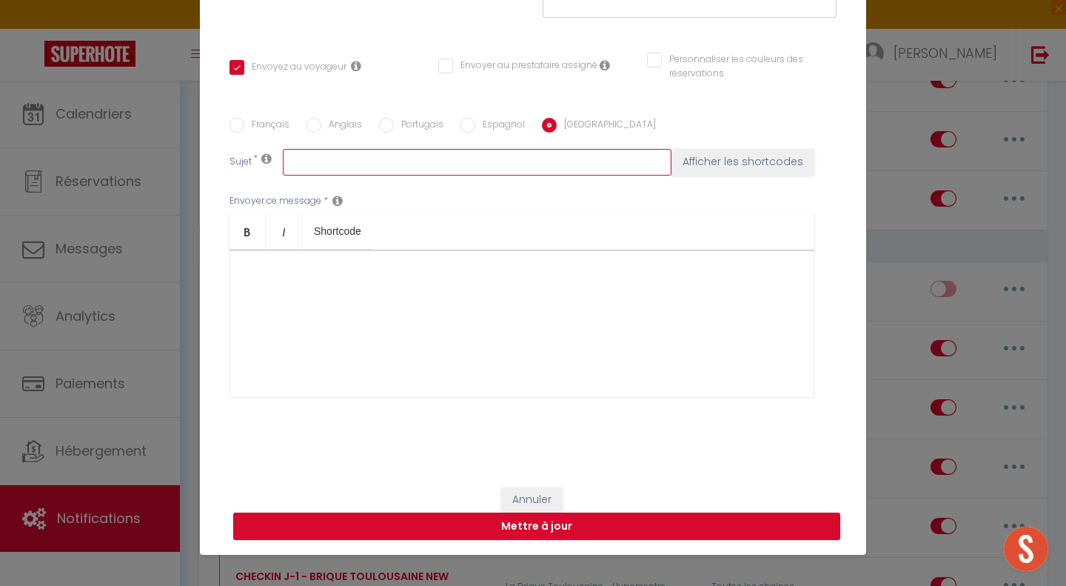
click at [524, 152] on input "text" at bounding box center [477, 162] width 389 height 27
click at [512, 138] on div "Français Anglais Portugais Espagnol Italien Sujet * Afficher les shortcodes Env…" at bounding box center [533, 267] width 615 height 298
click at [495, 126] on label "Espagnol" at bounding box center [500, 126] width 50 height 16
click at [475, 126] on input "Espagnol" at bounding box center [468, 125] width 15 height 15
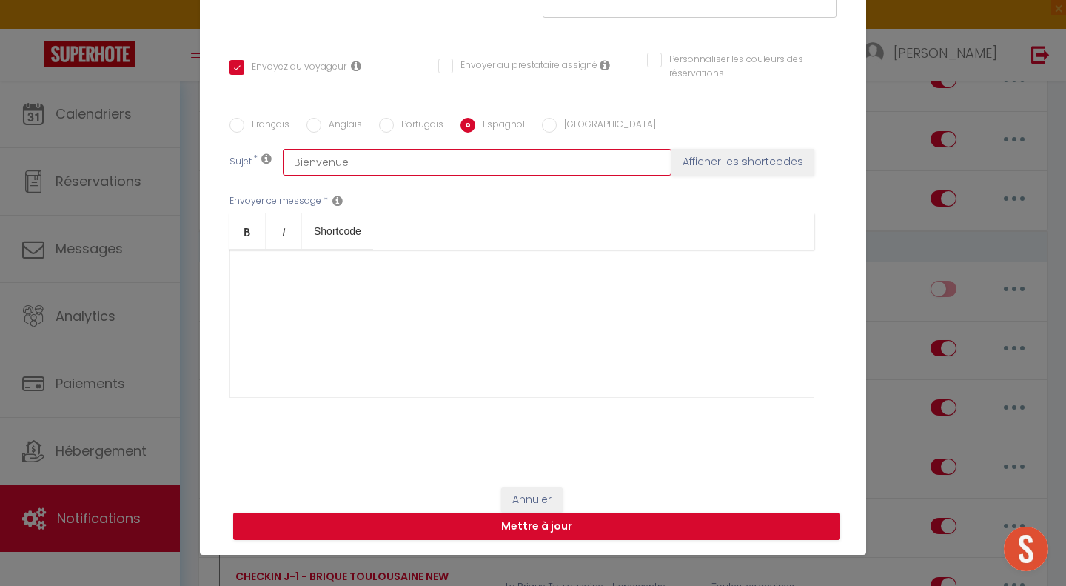
click at [493, 165] on input "Bienvenue" at bounding box center [477, 162] width 389 height 27
click at [558, 130] on label "[GEOGRAPHIC_DATA]" at bounding box center [606, 126] width 99 height 16
click at [557, 130] on input "[GEOGRAPHIC_DATA]" at bounding box center [549, 125] width 15 height 15
click at [524, 168] on input "text" at bounding box center [477, 162] width 389 height 27
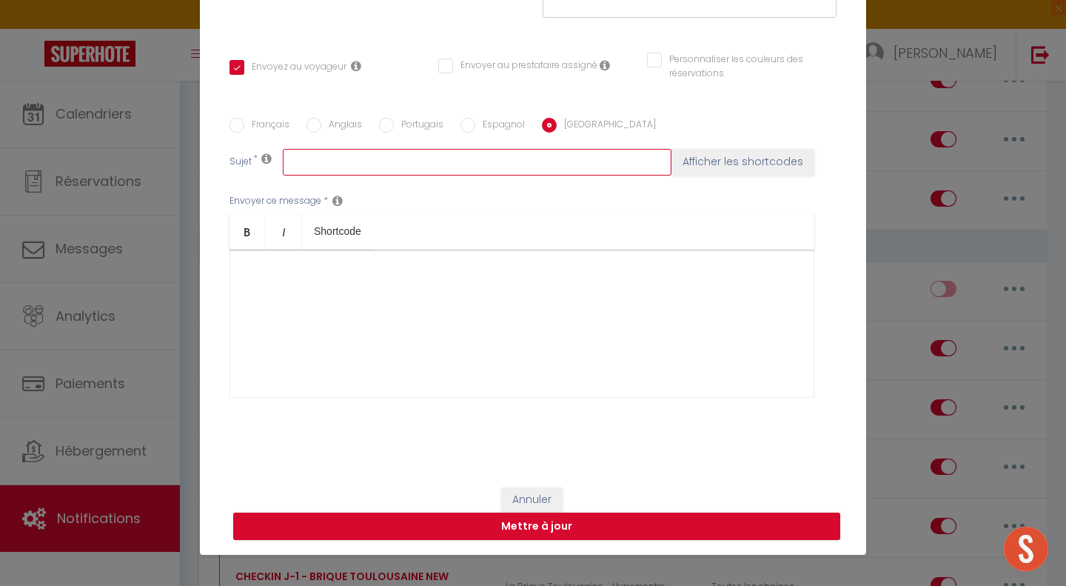
paste input "Bienvenue"
click at [267, 127] on label "Français" at bounding box center [266, 126] width 45 height 16
click at [244, 127] on input "Français" at bounding box center [237, 125] width 15 height 15
